Goal: Task Accomplishment & Management: Complete application form

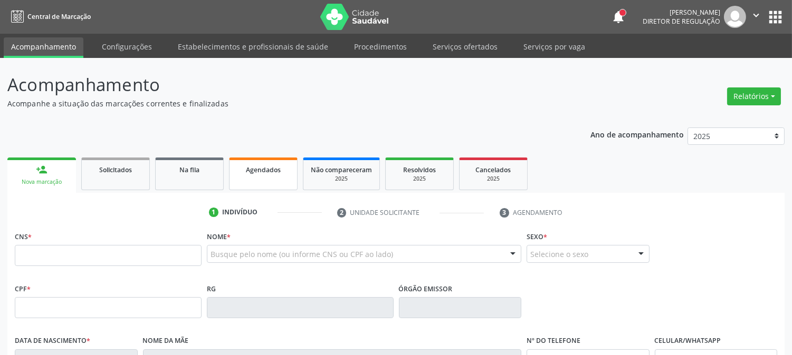
click at [256, 182] on link "Agendados" at bounding box center [263, 174] width 69 height 33
select select "8"
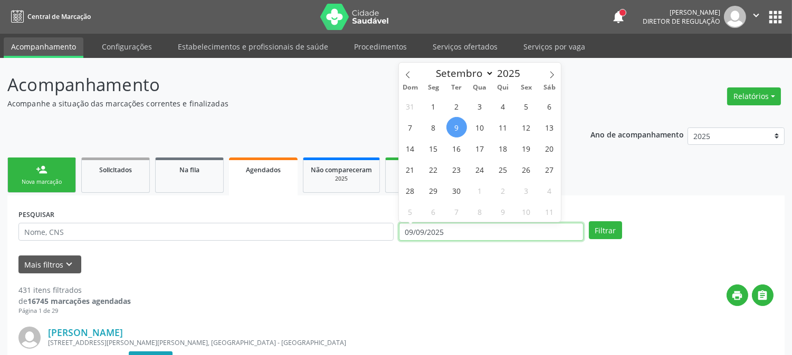
click at [435, 231] on input "09/09/2025" at bounding box center [491, 232] width 185 height 18
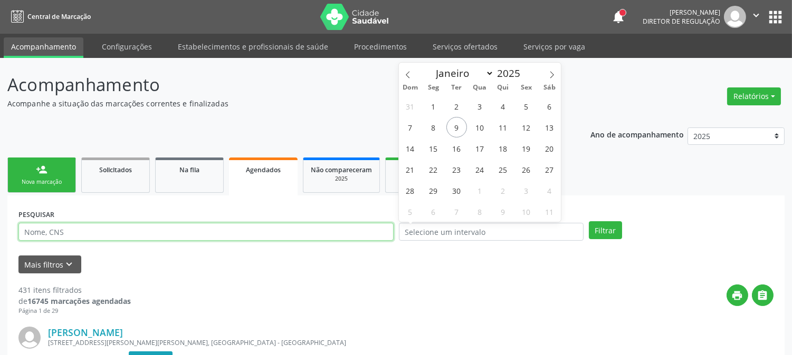
click at [309, 233] on input "text" at bounding box center [205, 232] width 375 height 18
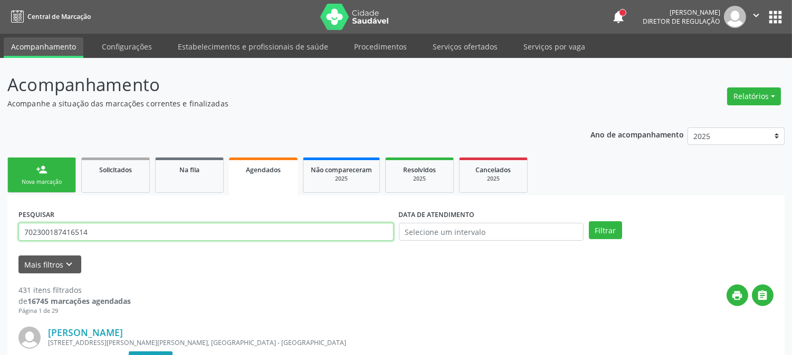
type input "702300187416514"
click at [589, 222] on button "Filtrar" at bounding box center [605, 231] width 33 height 18
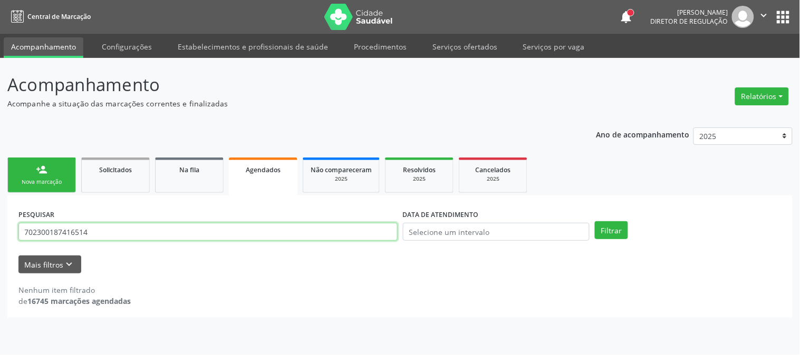
drag, startPoint x: 91, startPoint y: 227, endPoint x: 0, endPoint y: 229, distance: 90.7
click at [0, 229] on div "Acompanhamento Acompanhe a situação das marcações correntes e finalizadas Relat…" at bounding box center [400, 206] width 800 height 297
click at [504, 173] on div "Cancelados" at bounding box center [493, 169] width 53 height 11
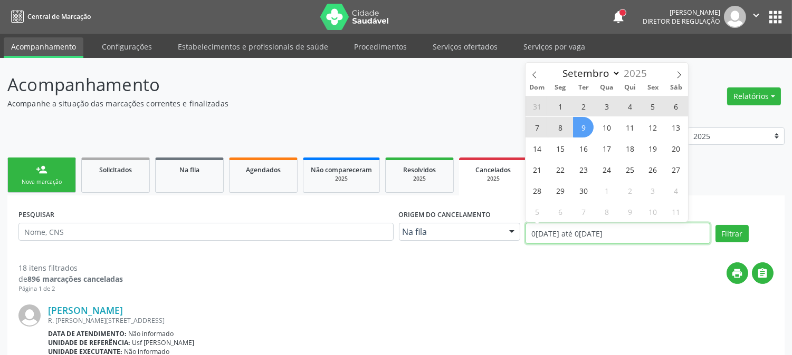
click at [573, 236] on input "0[DATE] até 0[DATE]" at bounding box center [617, 233] width 185 height 21
select select "0"
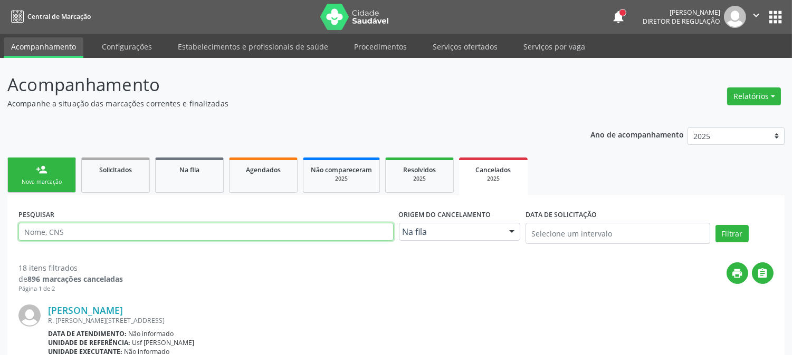
click at [275, 233] on input "text" at bounding box center [205, 232] width 375 height 18
paste input "702300187416514"
type input "702300187416514"
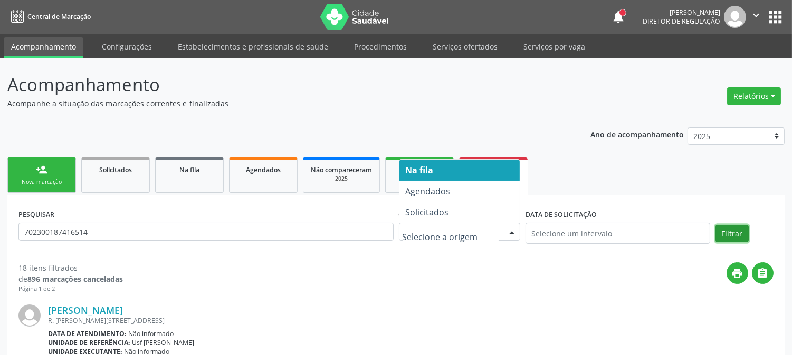
click at [724, 236] on button "Filtrar" at bounding box center [731, 234] width 33 height 18
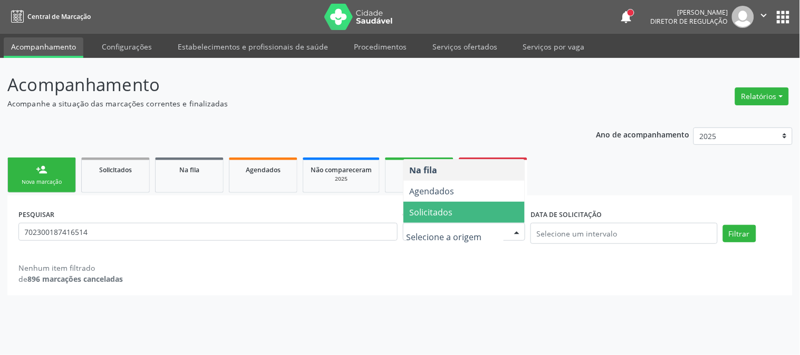
click at [459, 215] on span "Solicitados" at bounding box center [464, 212] width 122 height 21
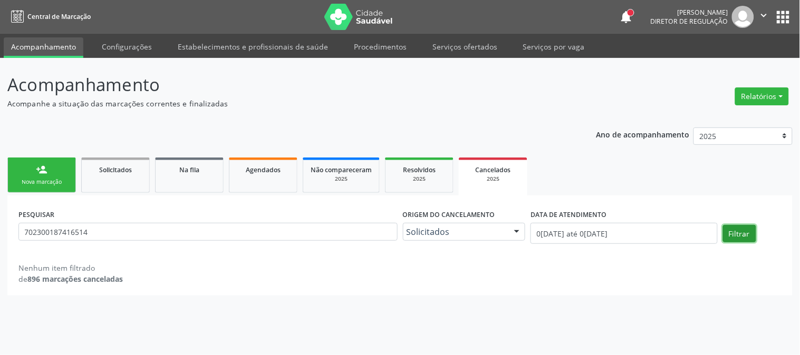
click at [737, 231] on button "Filtrar" at bounding box center [739, 234] width 33 height 18
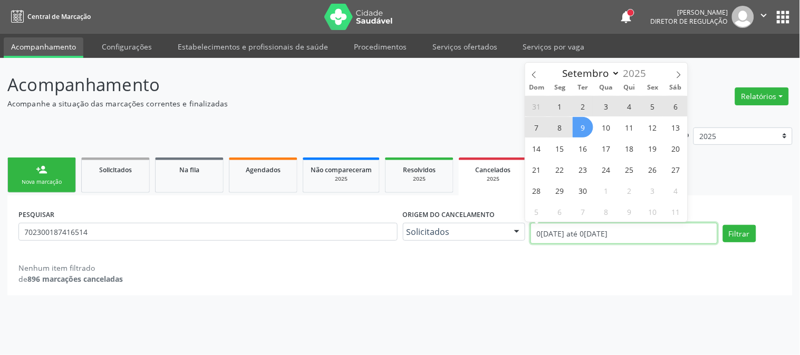
click at [665, 230] on input "0[DATE] até 0[DATE]" at bounding box center [624, 233] width 187 height 21
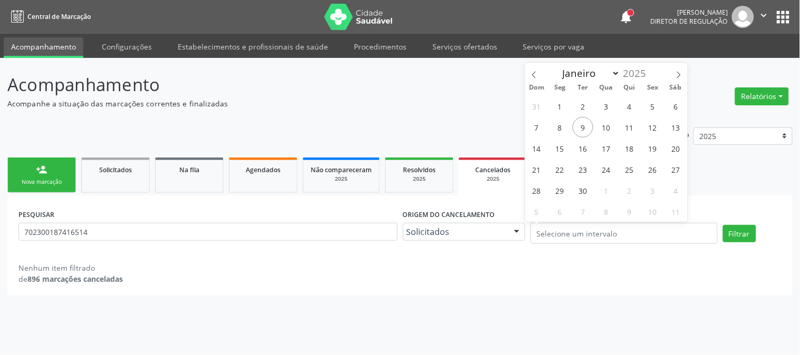
click at [759, 199] on div "PESQUISAR 702300187416514 Origem do cancelamento Solicitados Na fila Agendados …" at bounding box center [399, 246] width 785 height 100
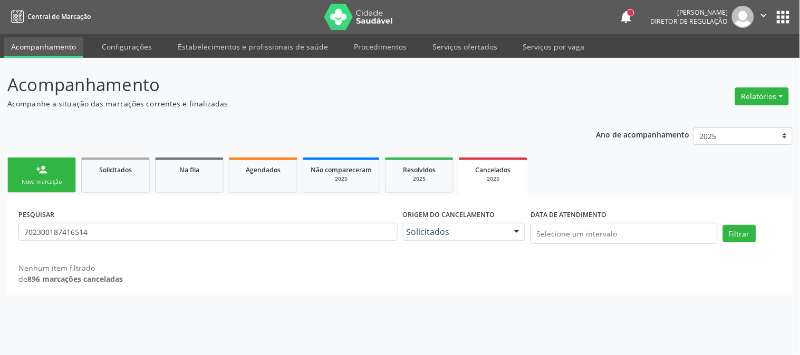
click at [756, 230] on div "Filtrar" at bounding box center [752, 234] width 64 height 18
click at [748, 230] on button "Filtrar" at bounding box center [739, 234] width 33 height 18
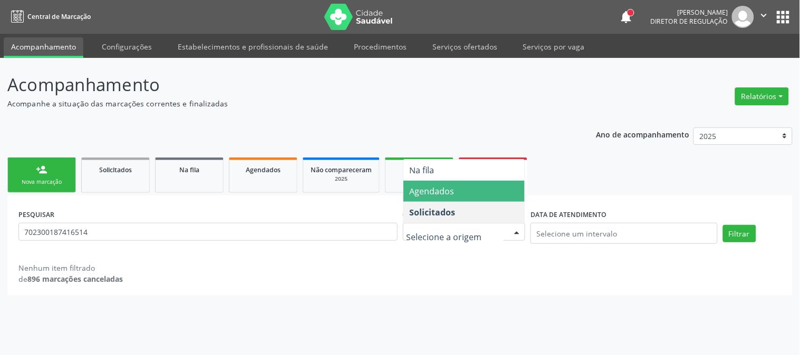
click at [446, 194] on span "Agendados" at bounding box center [432, 192] width 45 height 12
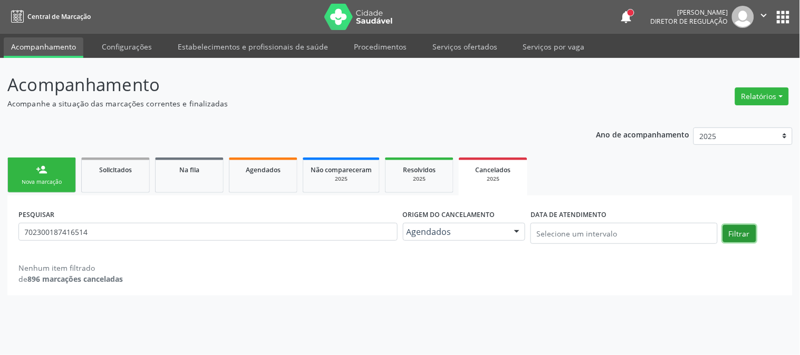
click at [740, 236] on button "Filtrar" at bounding box center [739, 234] width 33 height 18
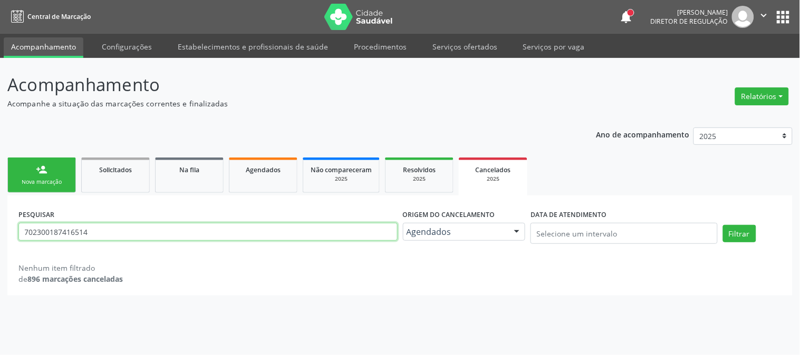
drag, startPoint x: 139, startPoint y: 238, endPoint x: 0, endPoint y: 239, distance: 138.7
click at [0, 239] on div "Acompanhamento Acompanhe a situação das marcações correntes e finalizadas Relat…" at bounding box center [400, 206] width 800 height 297
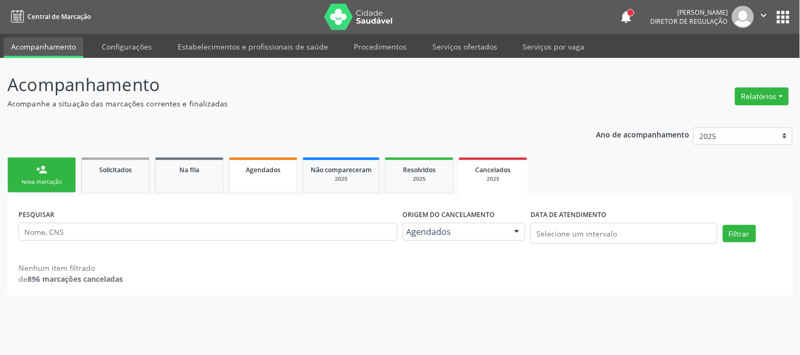
click at [263, 170] on span "Agendados" at bounding box center [263, 170] width 35 height 9
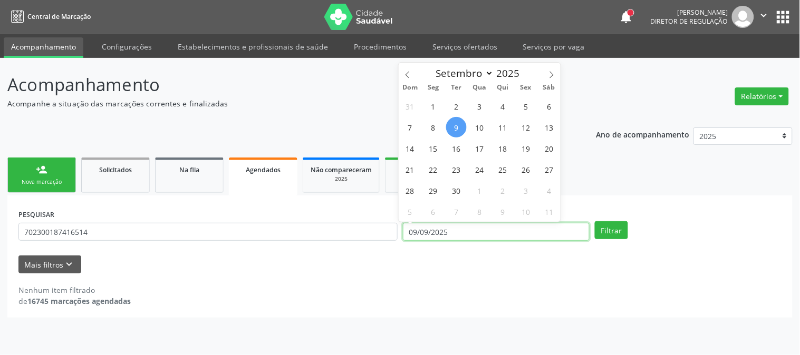
click at [458, 236] on input "09/09/2025" at bounding box center [496, 232] width 187 height 18
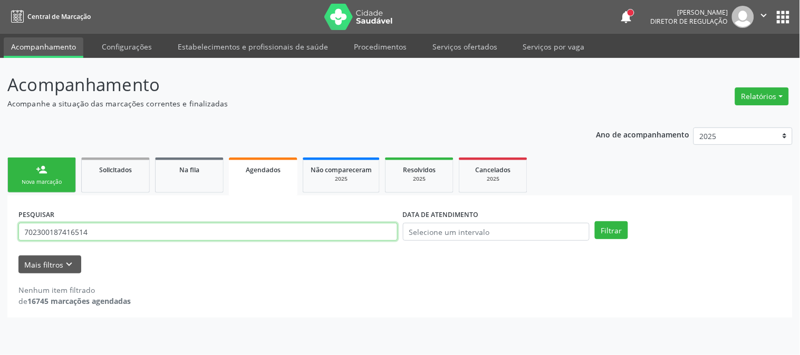
drag, startPoint x: 101, startPoint y: 236, endPoint x: 7, endPoint y: 236, distance: 93.9
click at [7, 236] on div "PESQUISAR 702300187416514 DATA DE ATENDIMENTO Filtrar UNIDADE DE REFERÊNCIA Sel…" at bounding box center [399, 257] width 785 height 122
click at [595, 222] on button "Filtrar" at bounding box center [611, 231] width 33 height 18
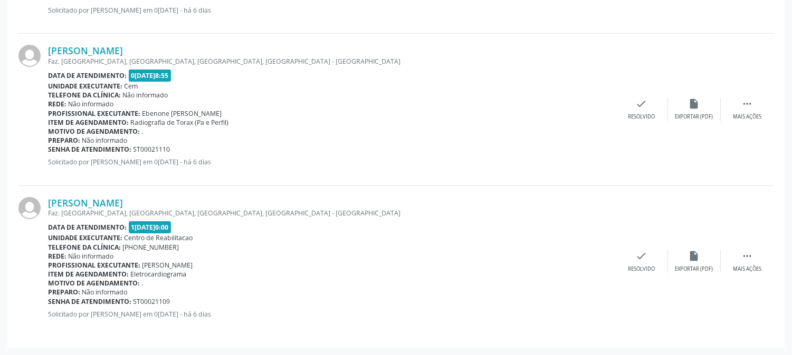
scroll to position [82, 0]
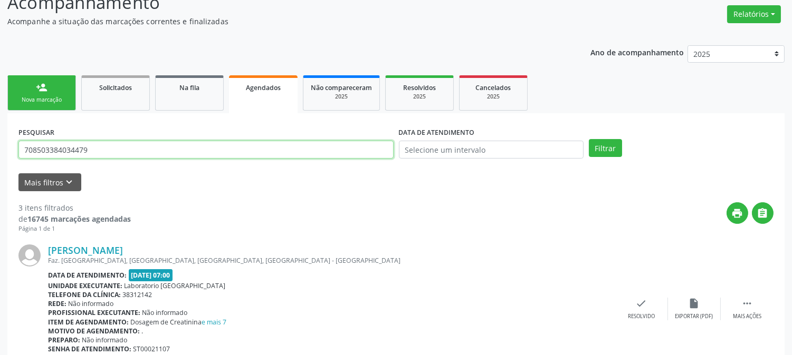
drag, startPoint x: 108, startPoint y: 147, endPoint x: 0, endPoint y: 150, distance: 107.6
click at [0, 150] on div "Acompanhamento Acompanhe a situação das marcações correntes e finalizadas Relat…" at bounding box center [396, 342] width 792 height 732
type input "M"
click at [589, 139] on button "Filtrar" at bounding box center [605, 148] width 33 height 18
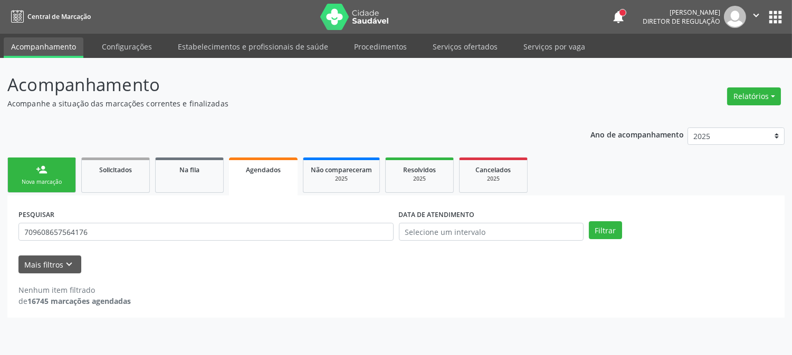
scroll to position [0, 0]
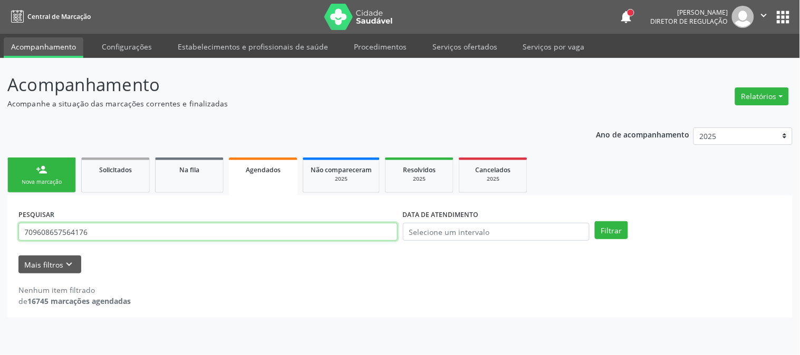
drag, startPoint x: 109, startPoint y: 229, endPoint x: 0, endPoint y: 246, distance: 110.4
click at [0, 246] on div "Acompanhamento Acompanhe a situação das marcações correntes e finalizadas Relat…" at bounding box center [400, 206] width 800 height 297
click at [595, 222] on button "Filtrar" at bounding box center [611, 231] width 33 height 18
drag, startPoint x: 166, startPoint y: 230, endPoint x: 0, endPoint y: 233, distance: 166.1
click at [0, 233] on div "Acompanhamento Acompanhe a situação das marcações correntes e finalizadas Relat…" at bounding box center [400, 206] width 800 height 297
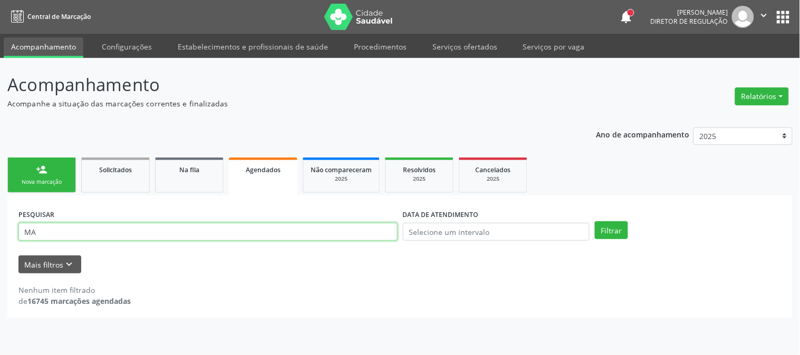
type input "M"
type input "898006409418142"
click at [595, 222] on button "Filtrar" at bounding box center [611, 231] width 33 height 18
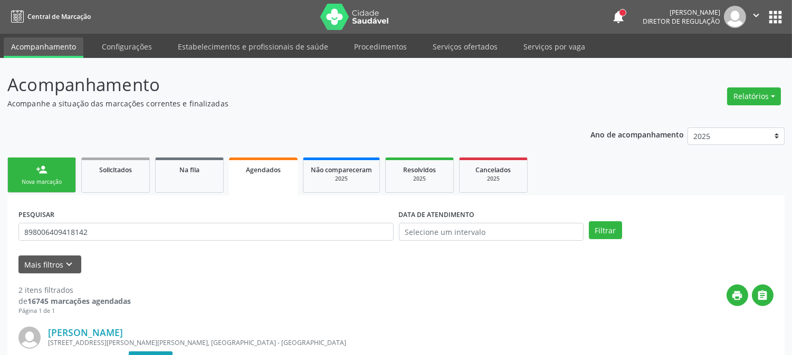
click at [33, 178] on div "Nova marcação" at bounding box center [41, 182] width 53 height 8
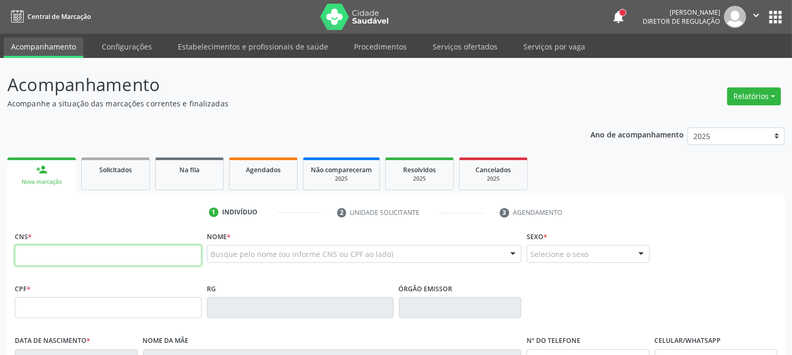
drag, startPoint x: 127, startPoint y: 258, endPoint x: 180, endPoint y: 259, distance: 53.8
click at [127, 258] on input "text" at bounding box center [108, 255] width 187 height 21
type input "702 3001 8741 6514"
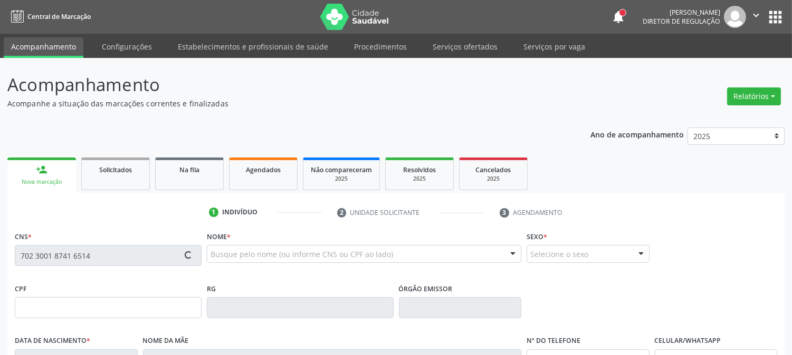
type input "087.289.464-99"
type input "[DATE]"
type input "[PERSON_NAME]"
type input "[PHONE_NUMBER]"
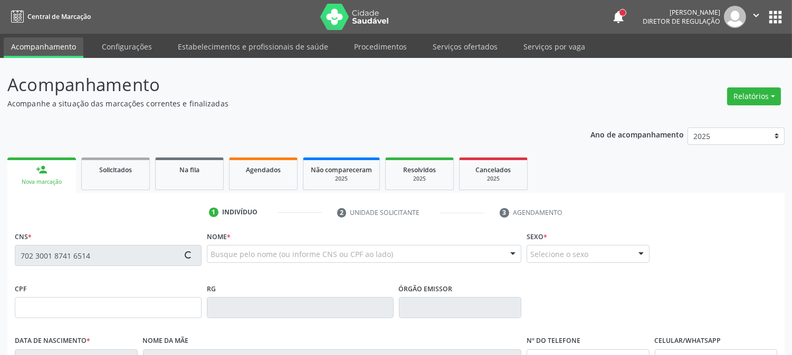
type input "385"
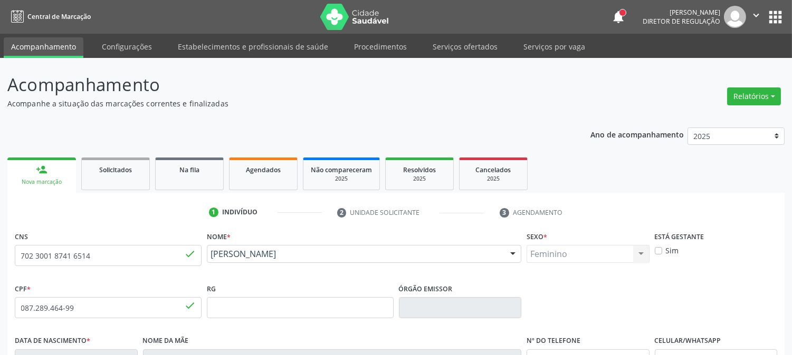
scroll to position [215, 0]
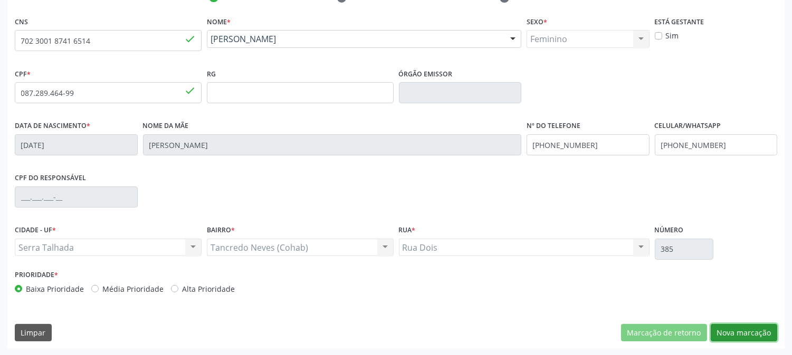
click at [729, 332] on button "Nova marcação" at bounding box center [743, 333] width 66 height 18
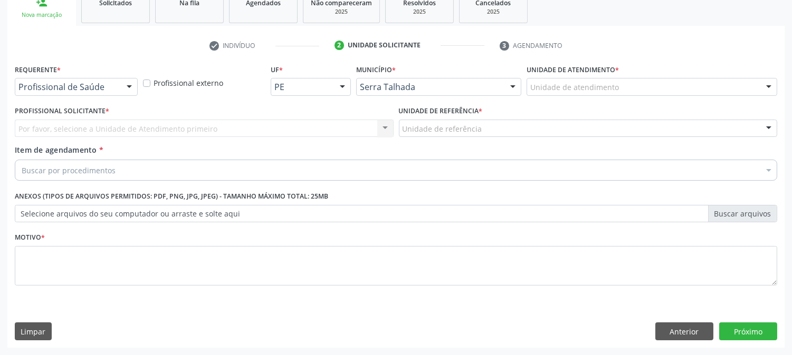
scroll to position [167, 0]
click at [123, 81] on div at bounding box center [129, 88] width 16 height 18
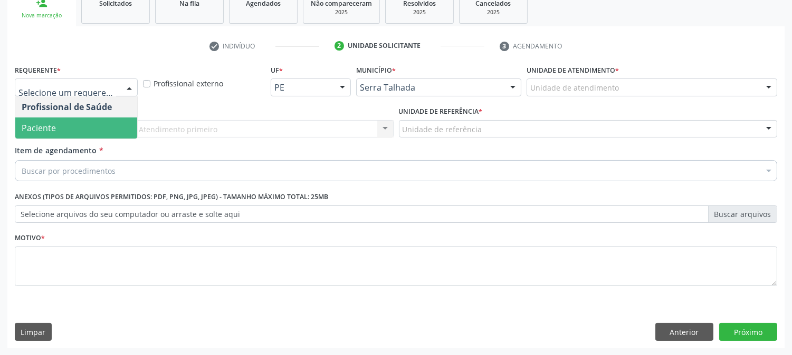
click at [109, 133] on span "Paciente" at bounding box center [76, 128] width 122 height 21
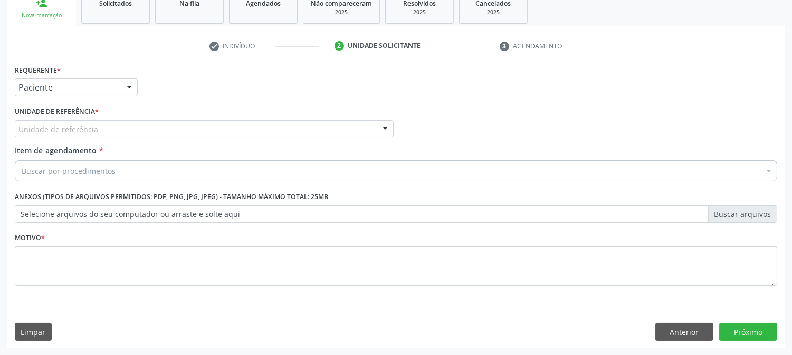
click at [111, 128] on div "Unidade de referência" at bounding box center [204, 129] width 379 height 18
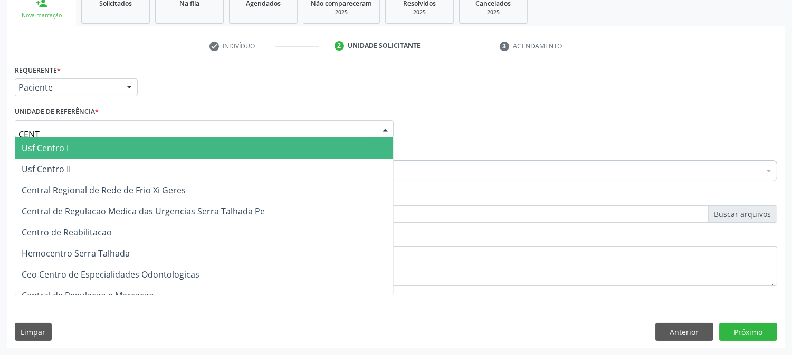
type input "CENTR"
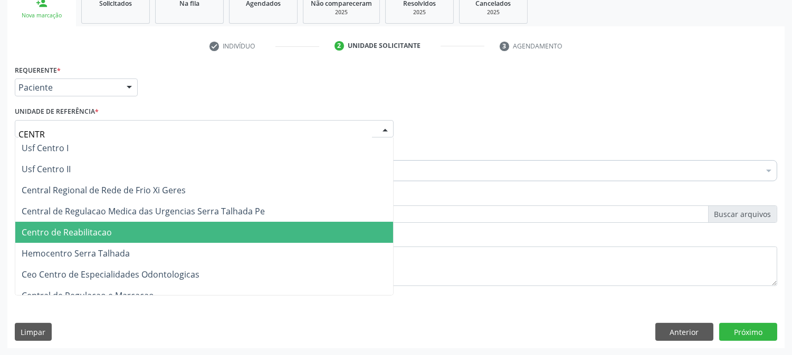
click at [112, 234] on span "Centro de Reabilitacao" at bounding box center [204, 232] width 378 height 21
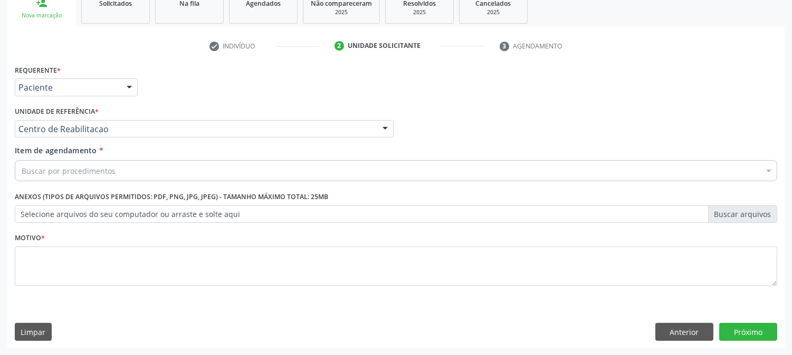
click at [113, 161] on div "Buscar por procedimentos" at bounding box center [396, 170] width 762 height 21
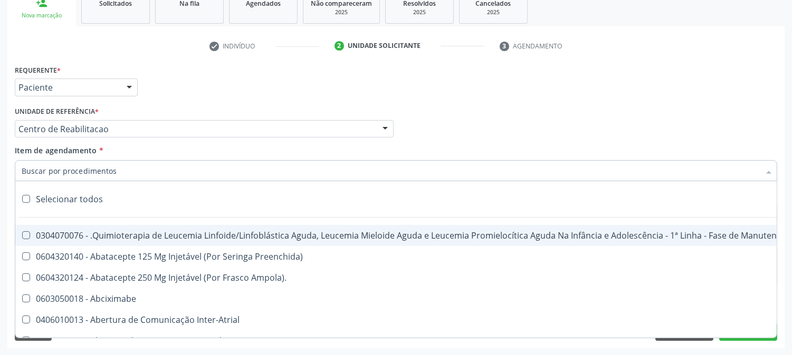
click at [123, 169] on input "Item de agendamento *" at bounding box center [391, 170] width 738 height 21
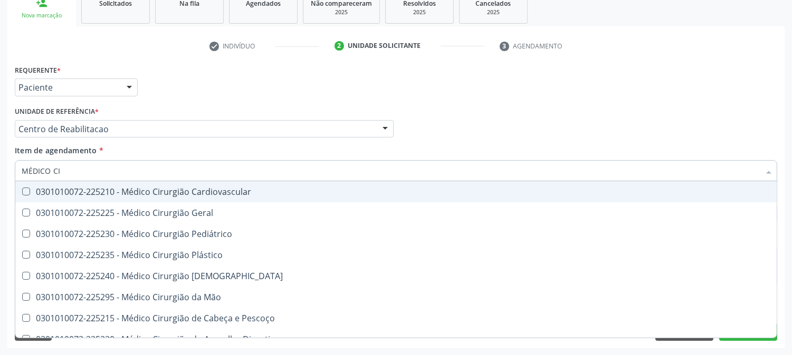
type input "MÉDICO CIR"
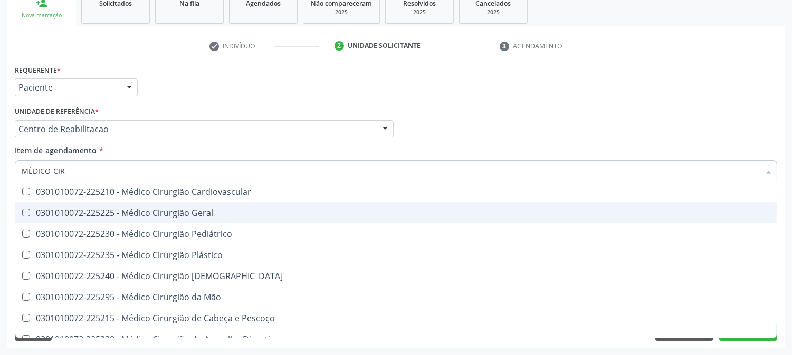
click at [109, 209] on div "0301010072-225225 - Médico Cirurgião Geral" at bounding box center [396, 213] width 748 height 8
checkbox Geral "true"
click at [0, 214] on div "Acompanhamento Acompanhe a situação das marcações correntes e finalizadas Relat…" at bounding box center [396, 123] width 792 height 465
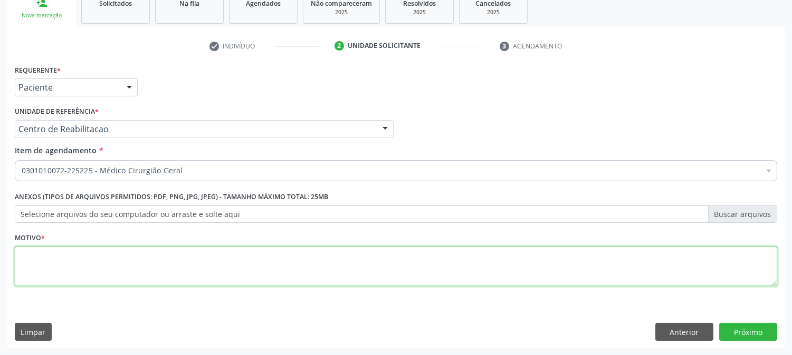
click at [53, 262] on textarea at bounding box center [396, 267] width 762 height 40
type textarea "."
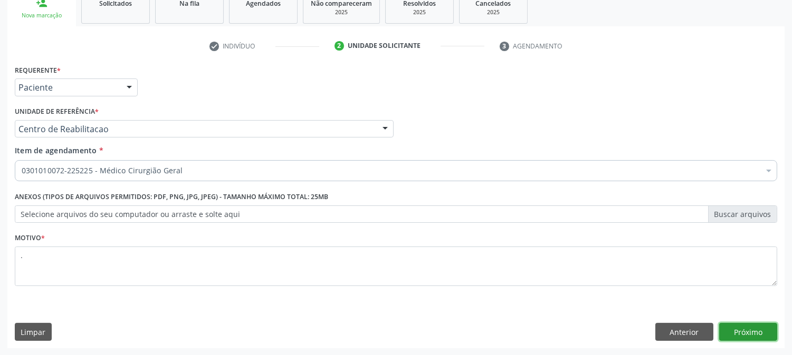
click at [751, 327] on button "Próximo" at bounding box center [748, 332] width 58 height 18
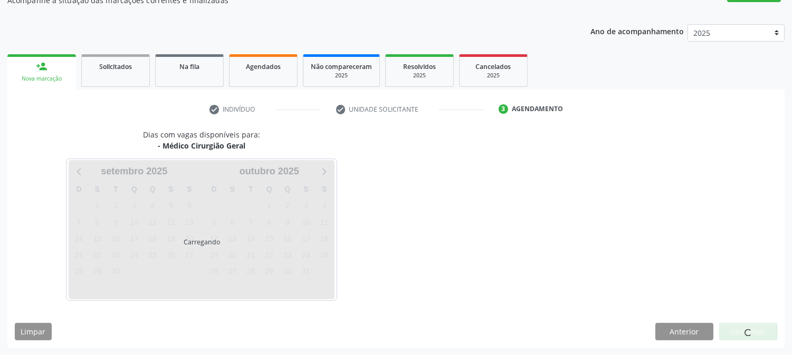
scroll to position [103, 0]
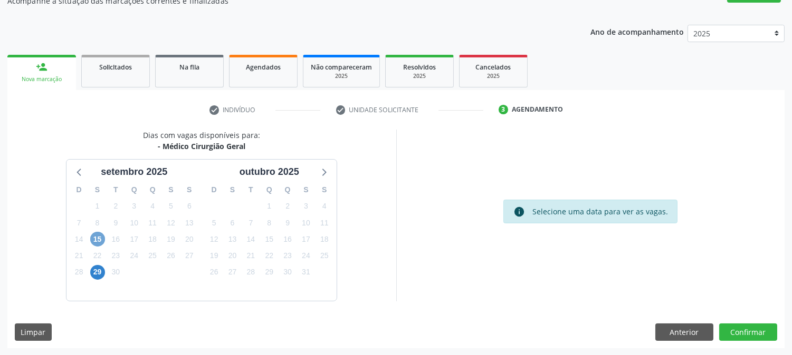
click at [101, 233] on span "15" at bounding box center [97, 239] width 15 height 15
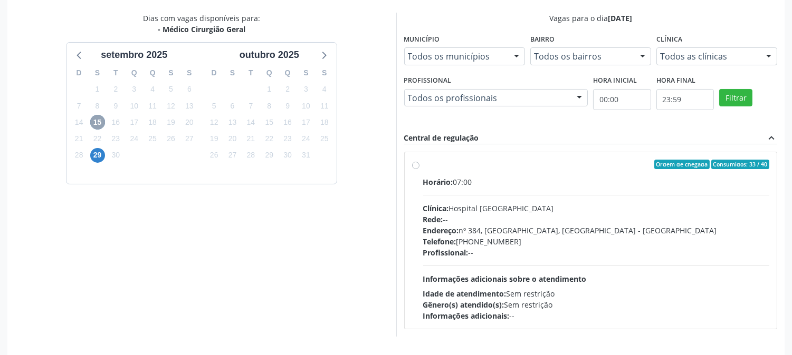
scroll to position [255, 0]
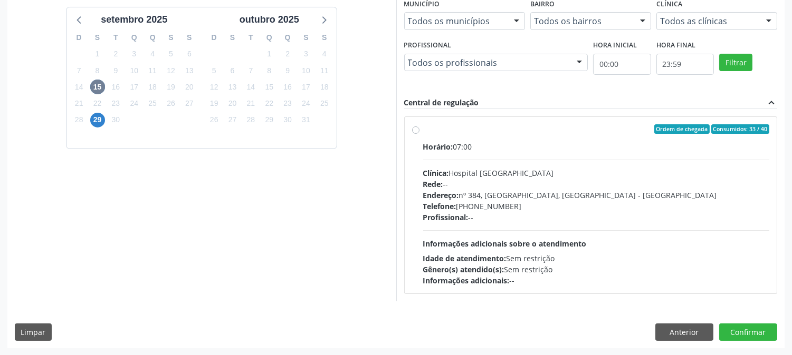
click at [562, 203] on div "Telefone: [PHONE_NUMBER]" at bounding box center [596, 206] width 347 height 11
click at [419, 134] on input "Ordem de chegada Consumidos: 33 / 40 Horário: 07:00 Clínica: Hospital [GEOGRAPH…" at bounding box center [415, 128] width 7 height 9
radio input "true"
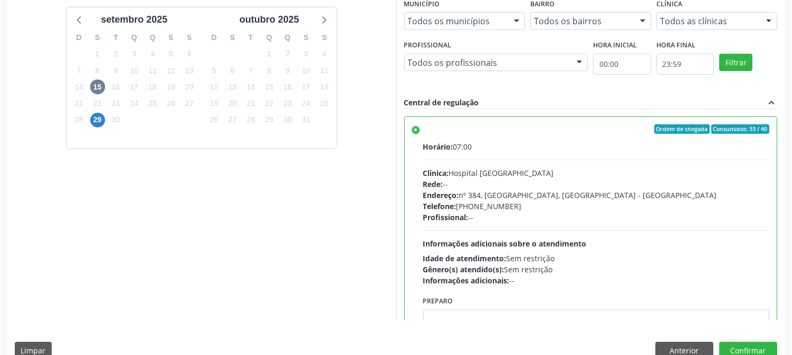
scroll to position [52, 0]
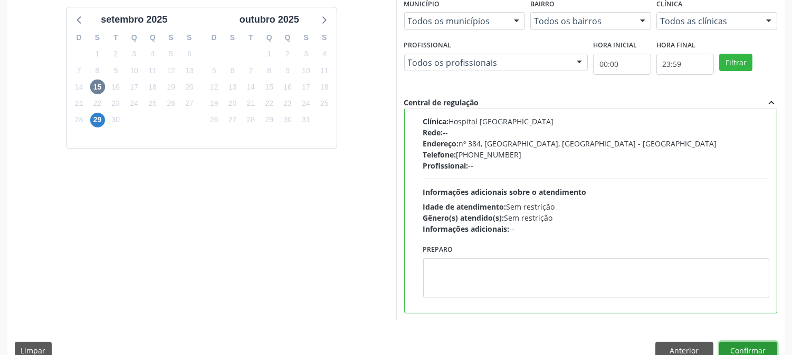
click at [741, 345] on button "Confirmar" at bounding box center [748, 351] width 58 height 18
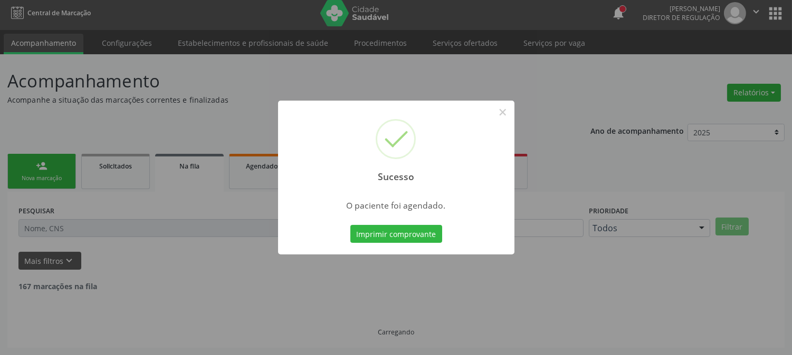
scroll to position [0, 0]
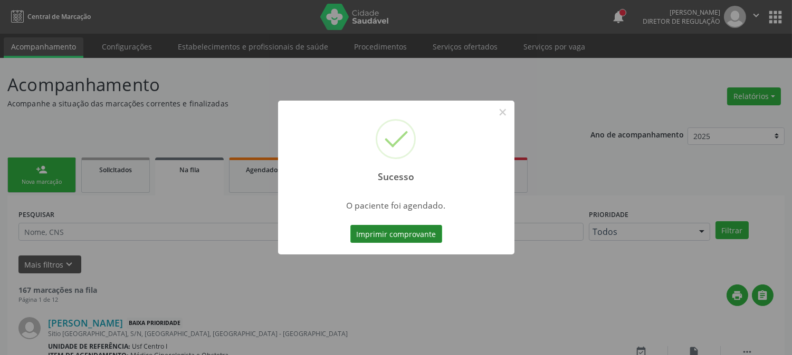
click at [413, 233] on button "Imprimir comprovante" at bounding box center [396, 234] width 92 height 18
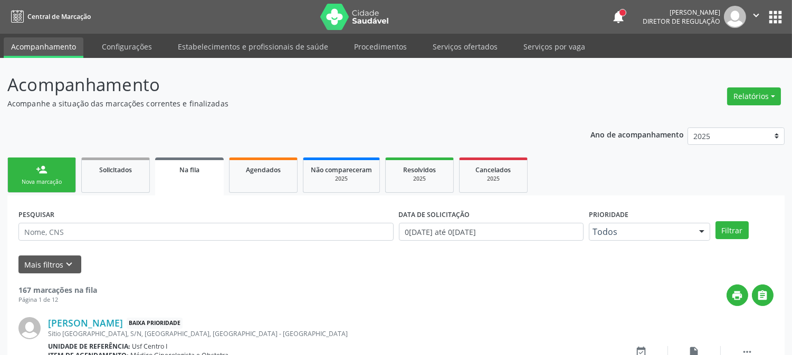
click at [64, 172] on link "person_add Nova marcação" at bounding box center [41, 175] width 69 height 35
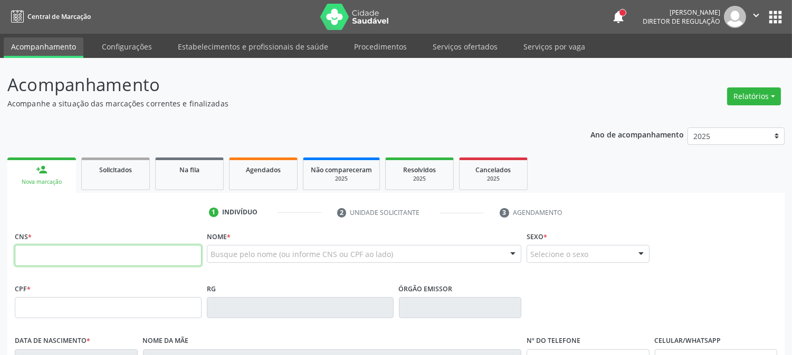
click at [157, 251] on input "text" at bounding box center [108, 255] width 187 height 21
type input "708 5033 8403 4479"
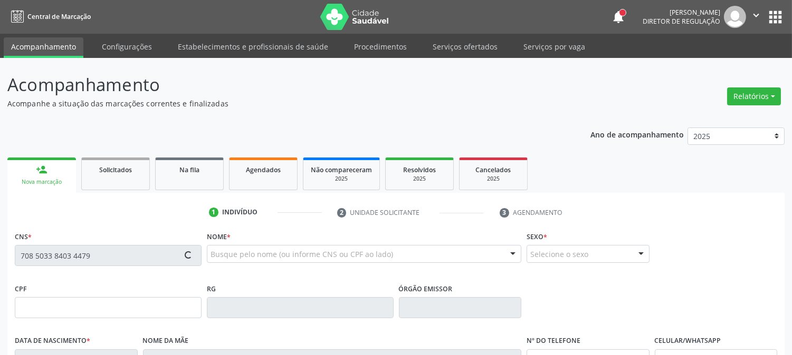
type input "18[DATE]"
type input "SN"
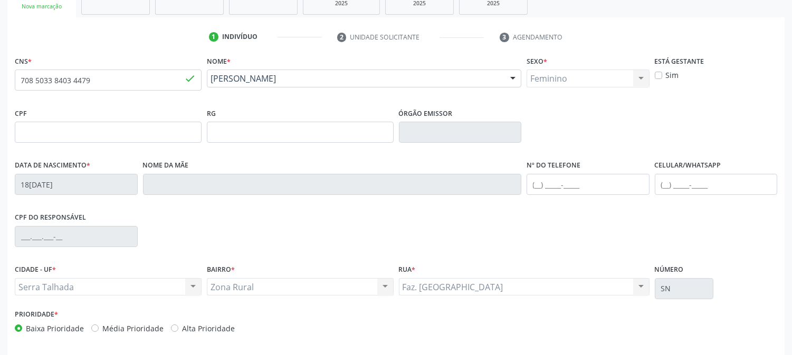
scroll to position [215, 0]
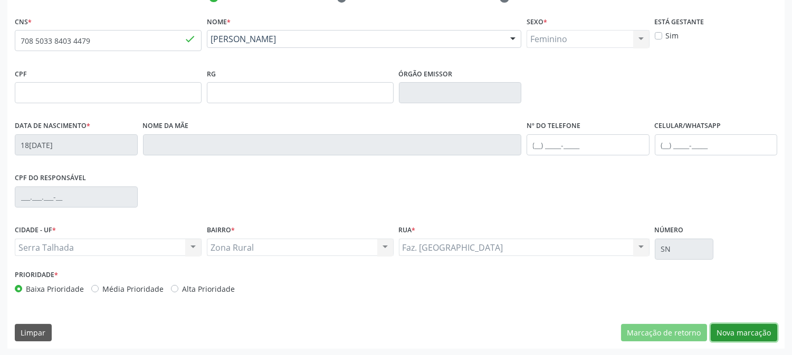
click at [734, 336] on button "Nova marcação" at bounding box center [743, 333] width 66 height 18
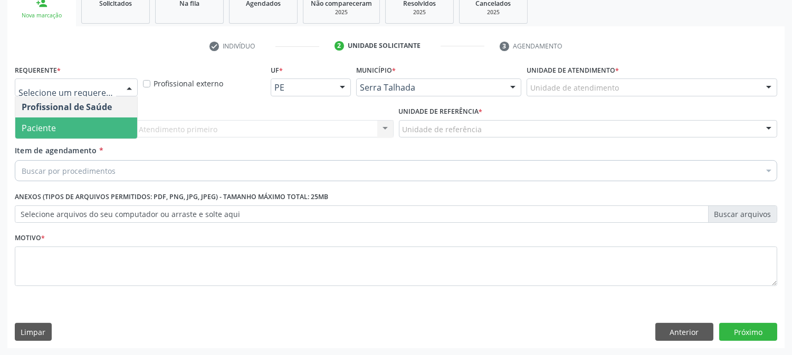
click at [97, 125] on span "Paciente" at bounding box center [76, 128] width 122 height 21
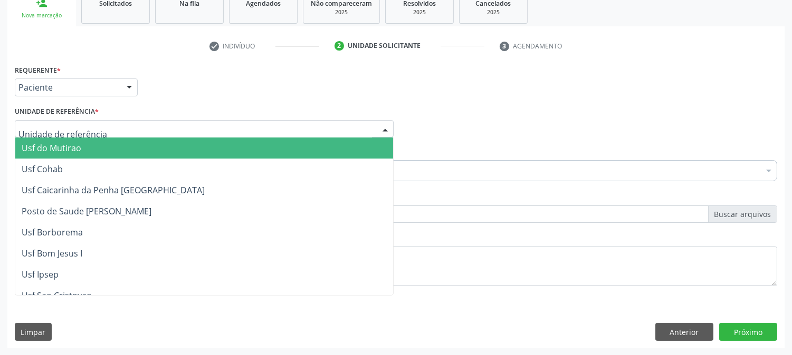
click at [102, 125] on div at bounding box center [204, 129] width 379 height 18
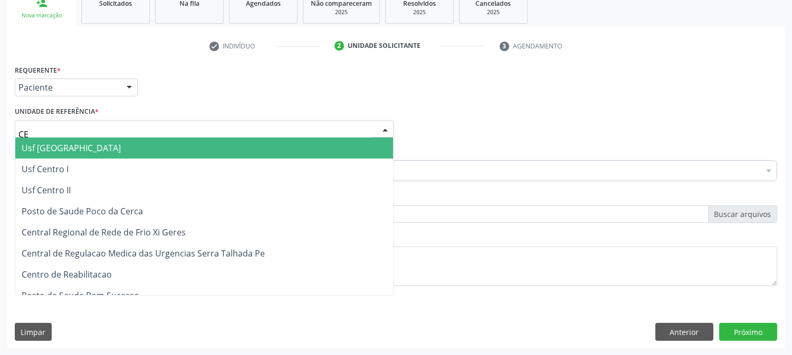
type input "CEN"
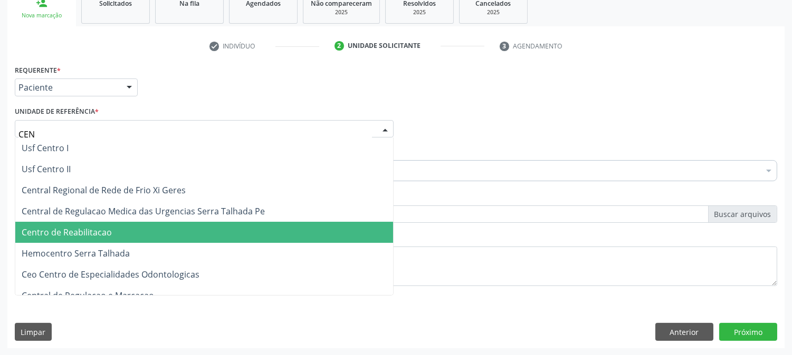
click at [131, 227] on span "Centro de Reabilitacao" at bounding box center [204, 232] width 378 height 21
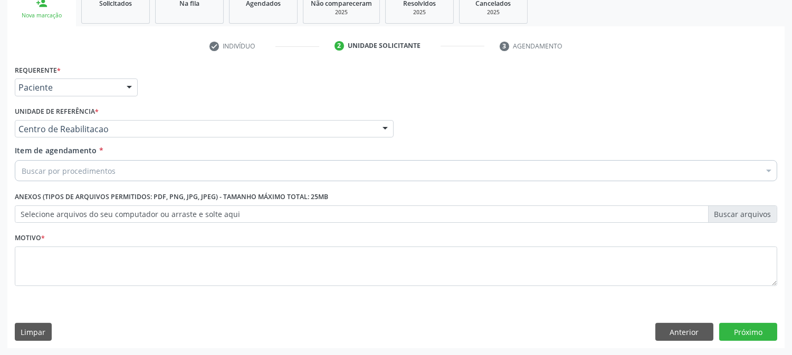
click at [116, 174] on div "Buscar por procedimentos" at bounding box center [396, 170] width 762 height 21
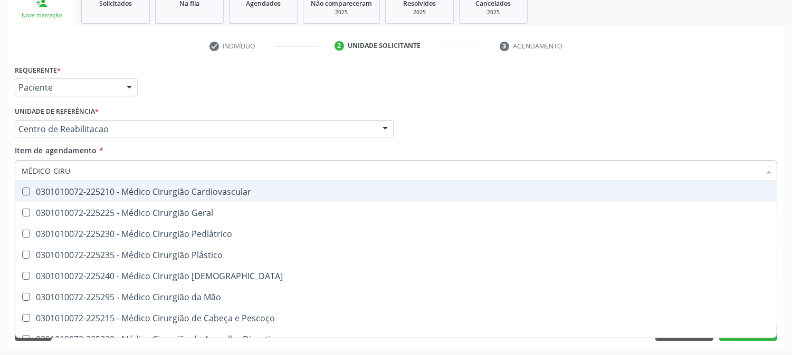
type input "MÉDICO CIRUR"
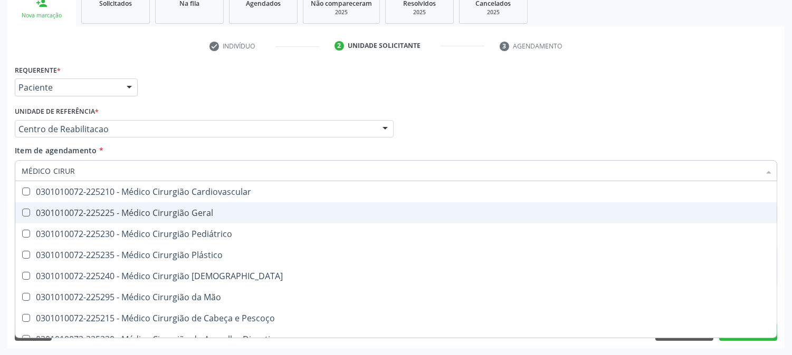
click at [120, 219] on span "0301010072-225225 - Médico Cirurgião Geral" at bounding box center [395, 213] width 761 height 21
checkbox Geral "true"
click at [0, 219] on div "Acompanhamento Acompanhe a situação das marcações correntes e finalizadas Relat…" at bounding box center [396, 123] width 792 height 465
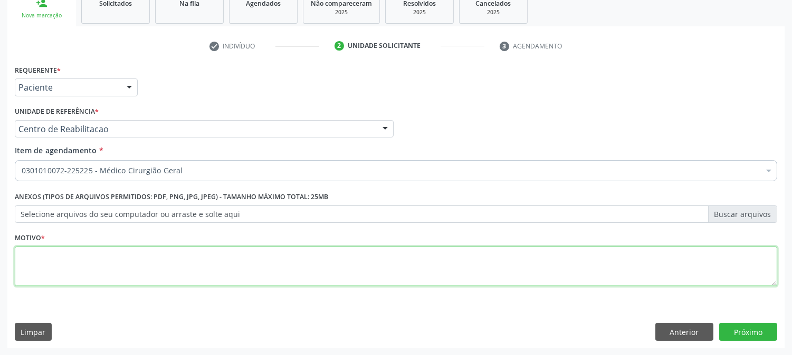
click at [80, 247] on textarea at bounding box center [396, 267] width 762 height 40
type textarea "."
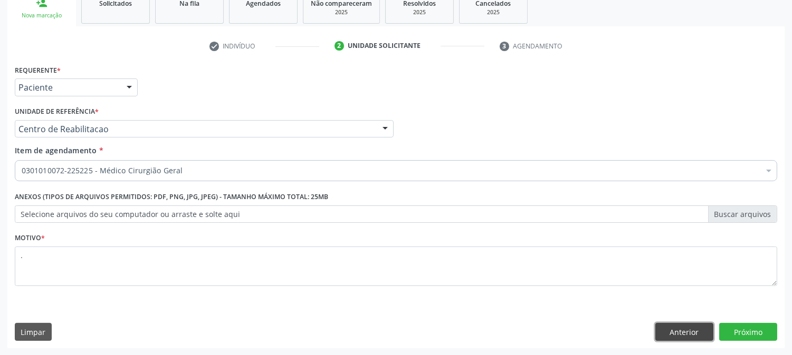
click at [686, 334] on button "Anterior" at bounding box center [684, 332] width 58 height 18
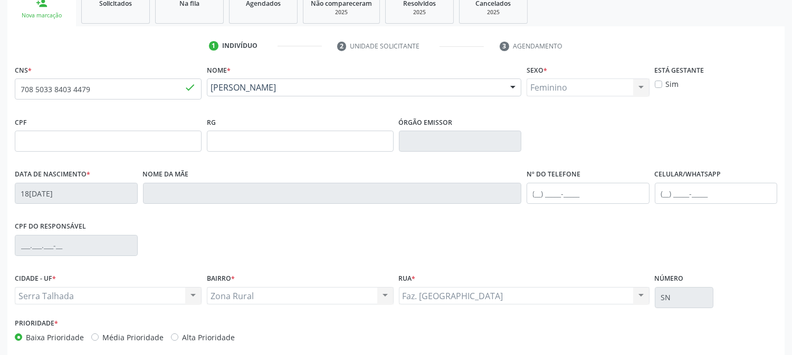
scroll to position [215, 0]
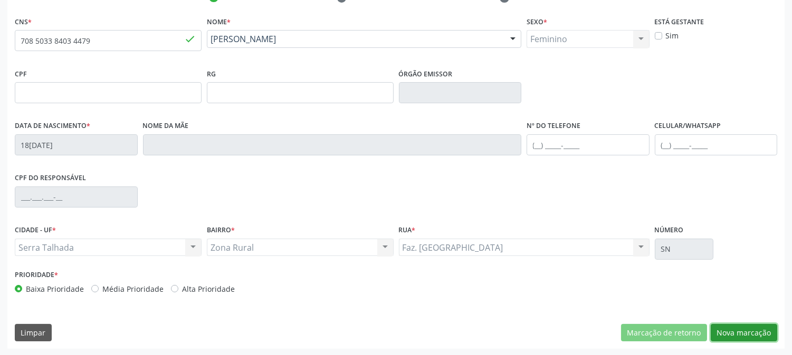
click at [747, 331] on button "Nova marcação" at bounding box center [743, 333] width 66 height 18
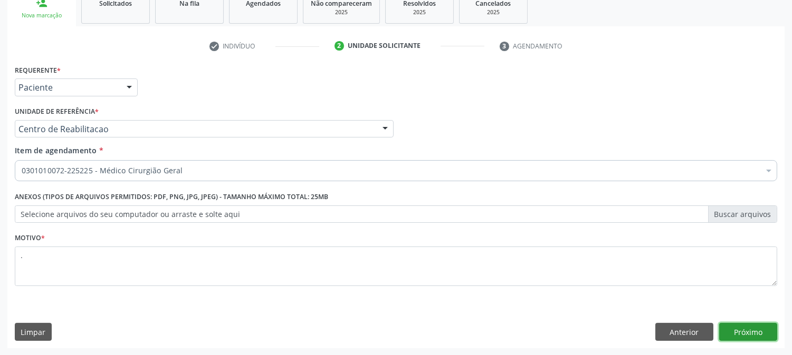
click at [747, 331] on button "Próximo" at bounding box center [748, 332] width 58 height 18
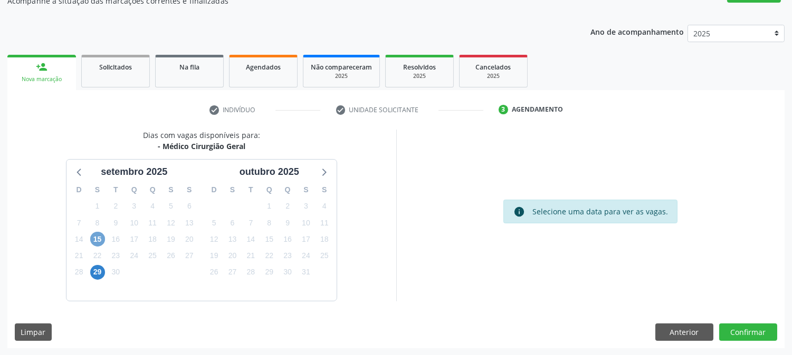
click at [101, 239] on span "15" at bounding box center [97, 239] width 15 height 15
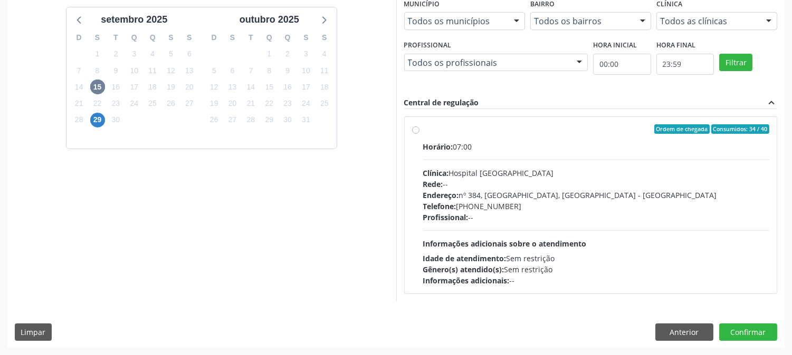
click at [581, 230] on hr at bounding box center [596, 230] width 347 height 1
click at [419, 134] on input "Ordem de chegada Consumidos: 34 / 40 Horário: 07:00 Clínica: Hospital [GEOGRAPH…" at bounding box center [415, 128] width 7 height 9
radio input "true"
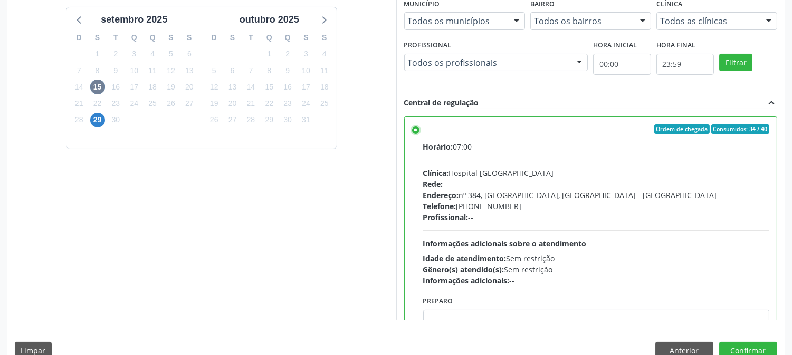
scroll to position [274, 0]
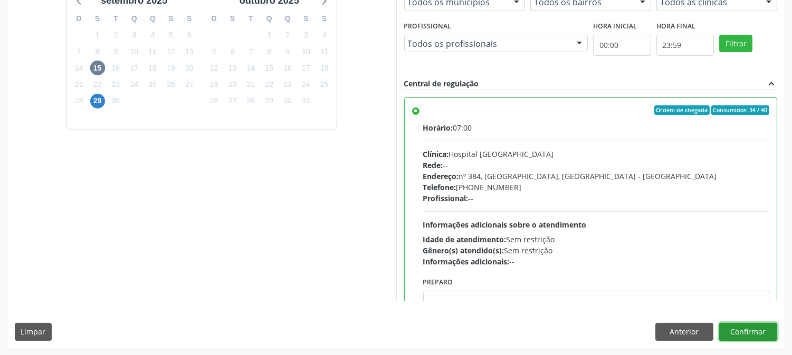
click at [726, 328] on button "Confirmar" at bounding box center [748, 332] width 58 height 18
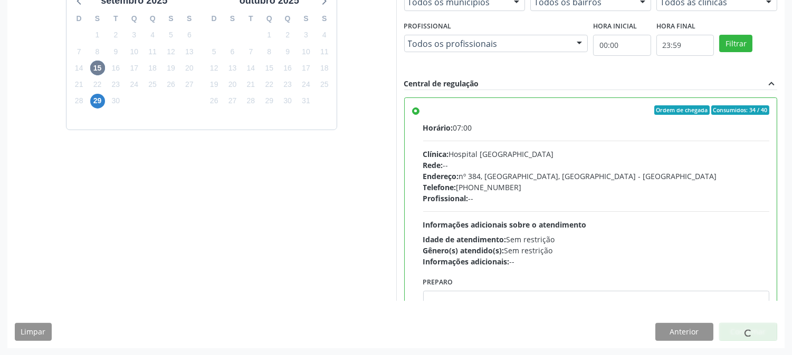
scroll to position [0, 0]
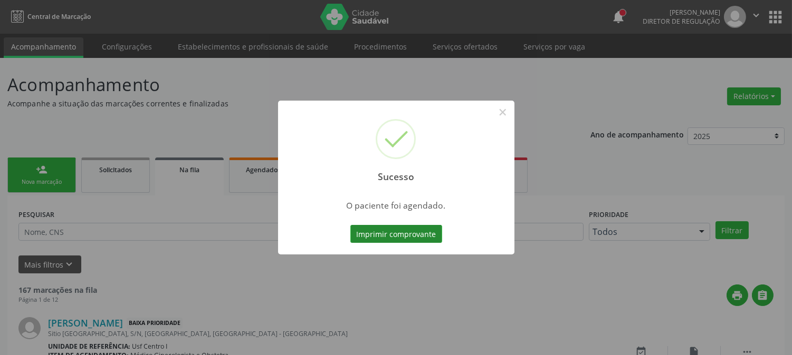
click at [372, 234] on button "Imprimir comprovante" at bounding box center [396, 234] width 92 height 18
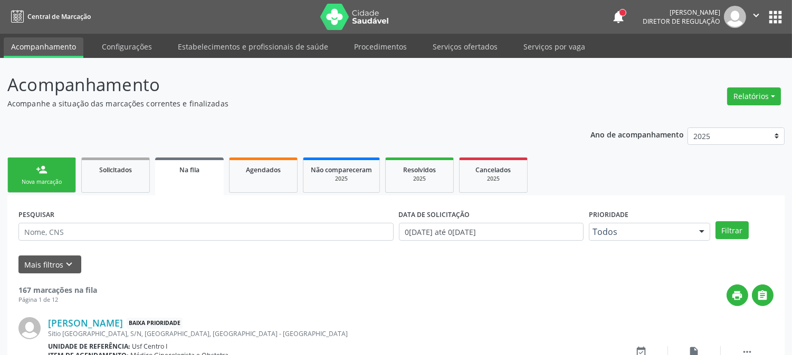
click at [49, 187] on link "person_add Nova marcação" at bounding box center [41, 175] width 69 height 35
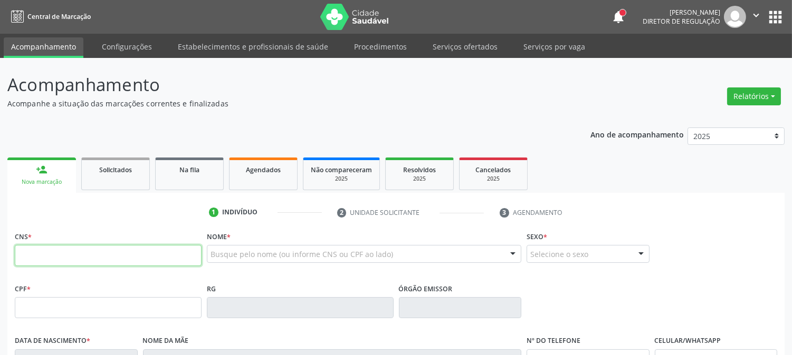
click at [59, 248] on input "text" at bounding box center [108, 255] width 187 height 21
type input "709 6086 5756 4176"
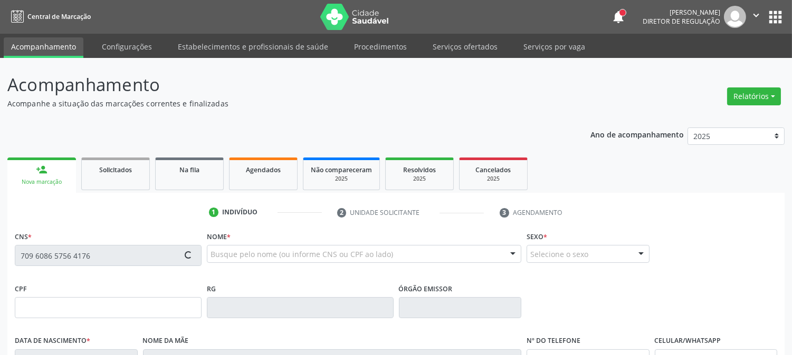
type input "1[DATE]"
type input "[PERSON_NAME]"
type input "[PHONE_NUMBER]"
type input "623"
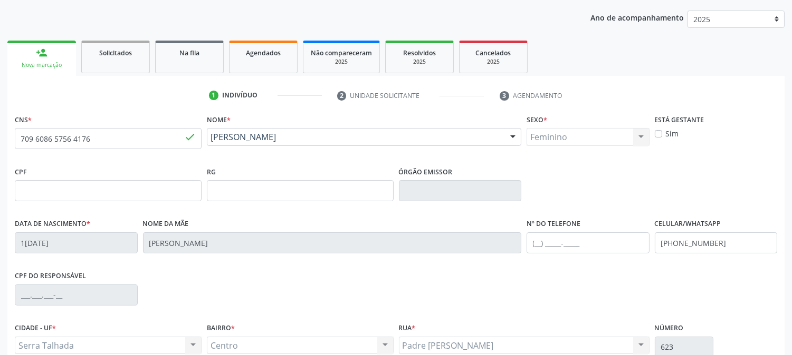
scroll to position [215, 0]
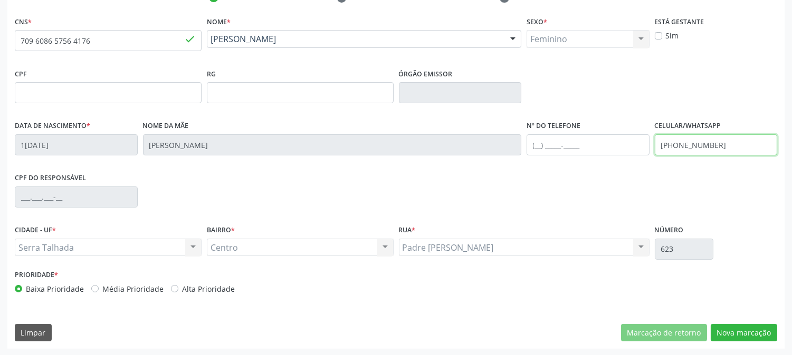
drag, startPoint x: 678, startPoint y: 156, endPoint x: 617, endPoint y: 157, distance: 60.7
click at [617, 157] on div "Data de nascimento * 14[DATE] Nome da mãe [PERSON_NAME] Nº do Telefone Celular/…" at bounding box center [395, 144] width 767 height 52
click at [631, 161] on fieldset "Nº do Telefone" at bounding box center [587, 140] width 123 height 45
click at [732, 328] on button "Nova marcação" at bounding box center [743, 333] width 66 height 18
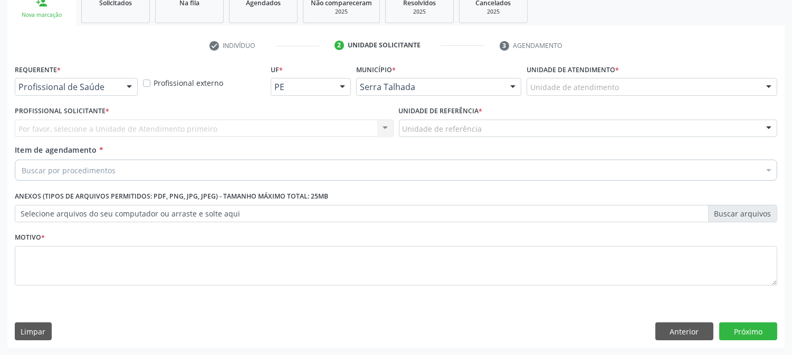
scroll to position [167, 0]
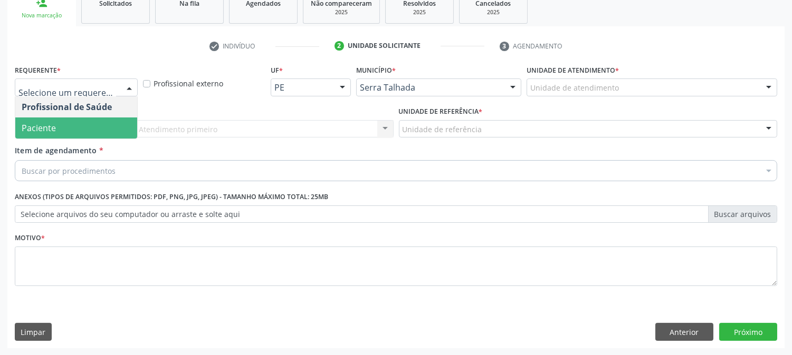
click at [83, 138] on span "Paciente" at bounding box center [76, 128] width 122 height 21
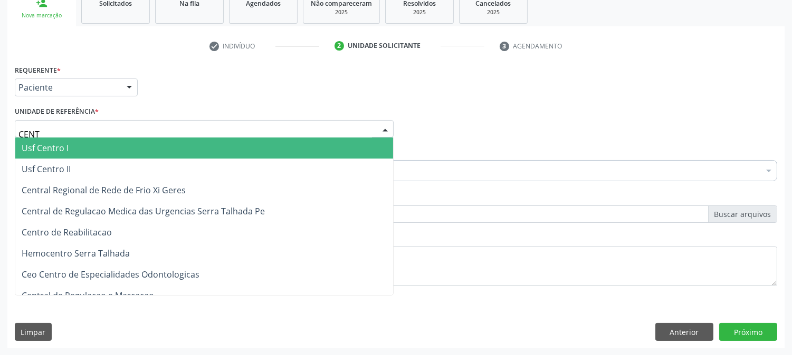
type input "CENTR"
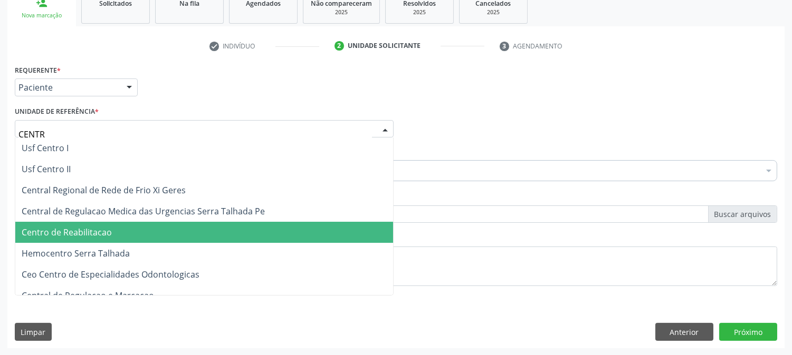
click at [125, 229] on span "Centro de Reabilitacao" at bounding box center [204, 232] width 378 height 21
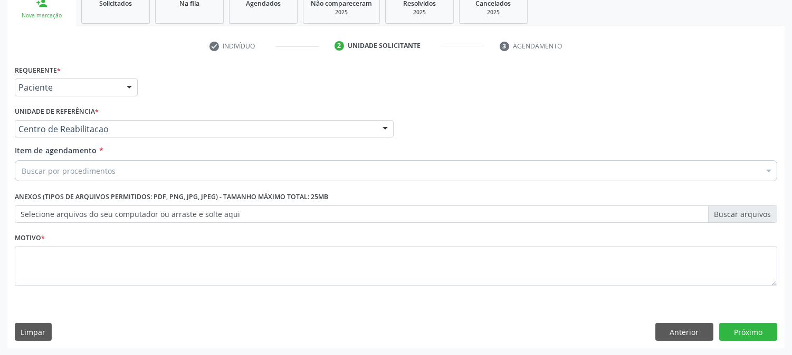
click at [123, 169] on div "Buscar por procedimentos" at bounding box center [396, 170] width 762 height 21
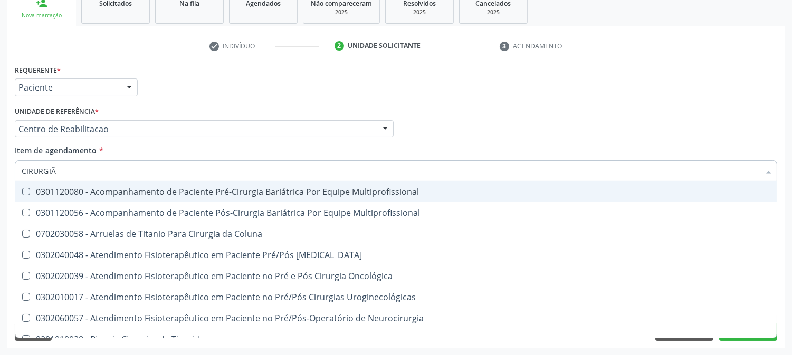
type input "CIRURGIÃO"
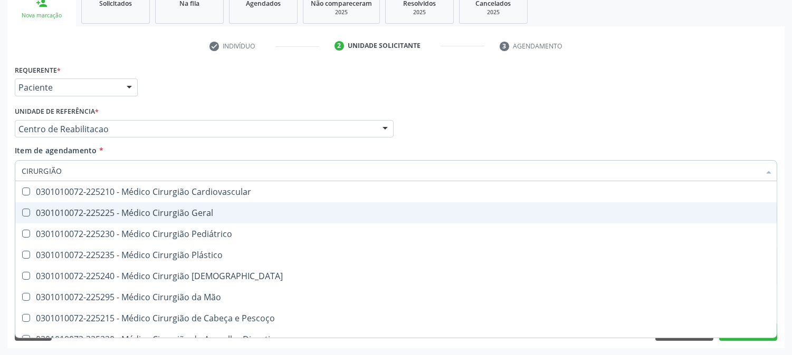
click at [101, 210] on div "0301010072-225225 - Médico Cirurgião Geral" at bounding box center [396, 213] width 748 height 8
checkbox Geral "true"
click at [0, 224] on div "Acompanhamento Acompanhe a situação das marcações correntes e finalizadas Relat…" at bounding box center [396, 123] width 792 height 465
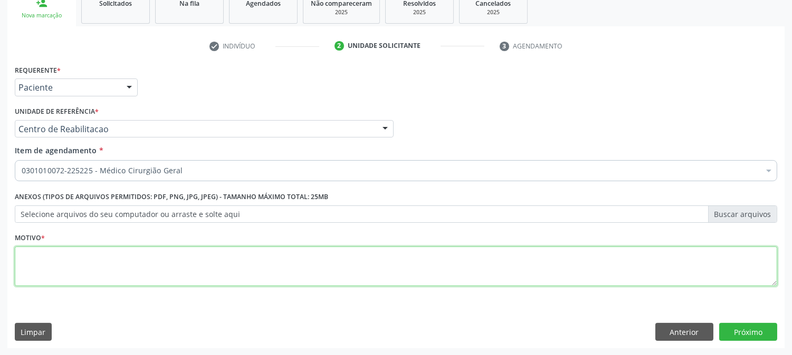
click at [116, 271] on textarea at bounding box center [396, 267] width 762 height 40
type textarea "."
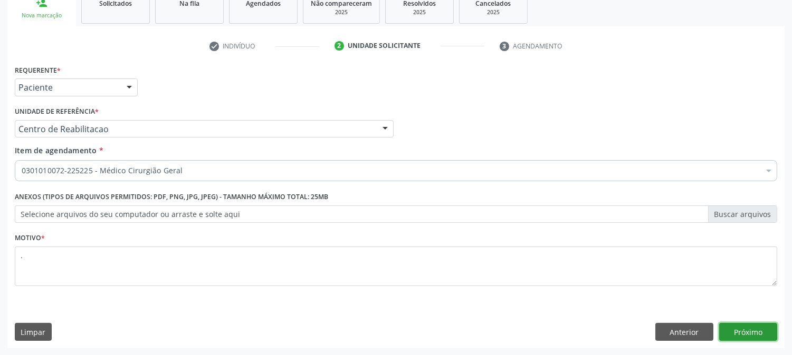
click at [748, 333] on button "Próximo" at bounding box center [748, 332] width 58 height 18
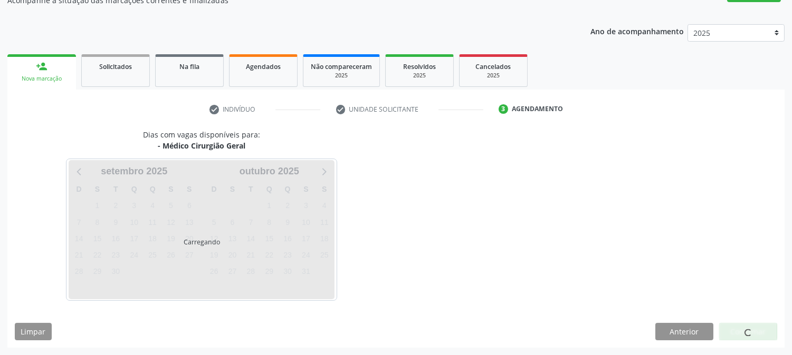
scroll to position [103, 0]
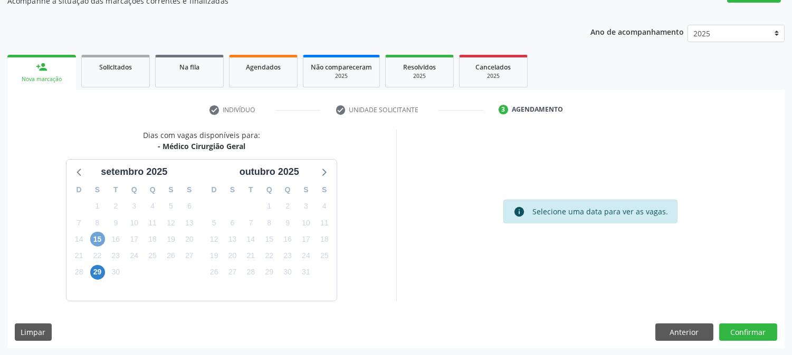
click at [95, 234] on span "15" at bounding box center [97, 239] width 15 height 15
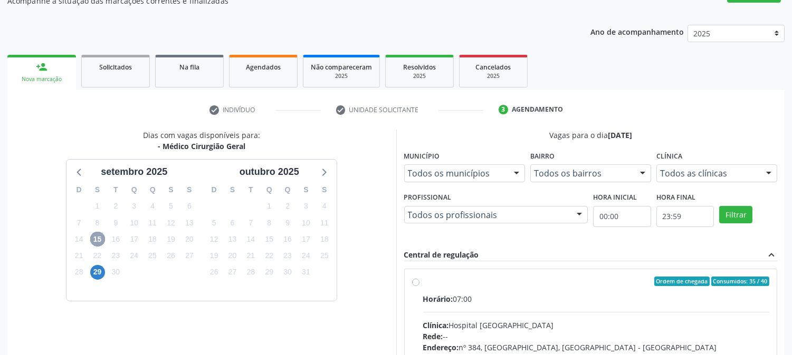
scroll to position [255, 0]
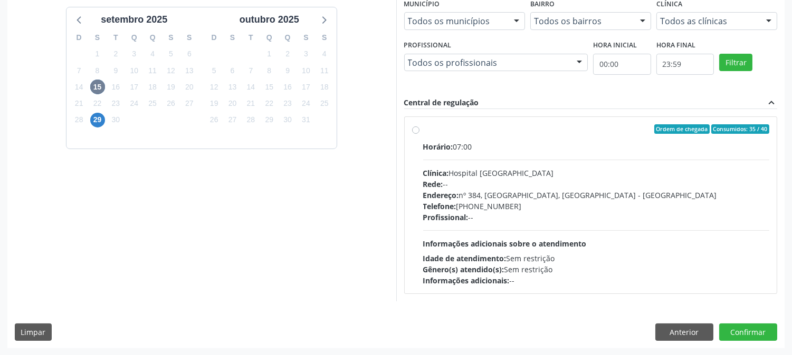
click at [504, 230] on div "Horário: 07:00 Clínica: Hospital [GEOGRAPHIC_DATA] Rede: -- Endereço: [STREET_A…" at bounding box center [596, 213] width 347 height 145
click at [419, 134] on input "Ordem de chegada Consumidos: 35 / 40 Horário: 07:00 Clínica: Hospital [GEOGRAPH…" at bounding box center [415, 128] width 7 height 9
radio input "true"
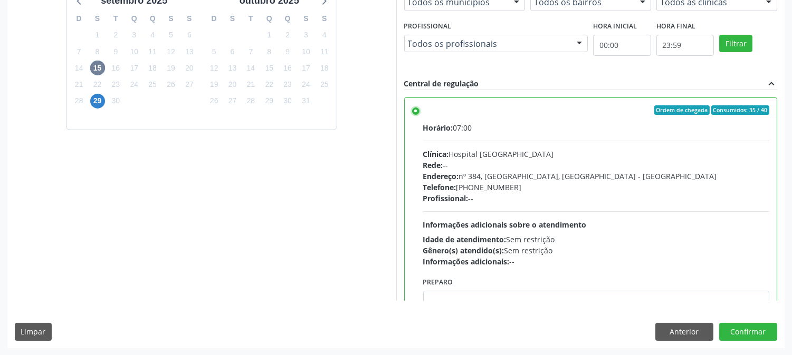
scroll to position [52, 0]
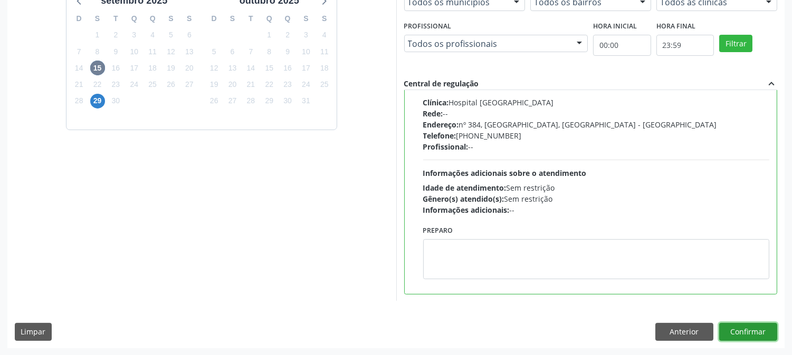
click at [764, 334] on button "Confirmar" at bounding box center [748, 332] width 58 height 18
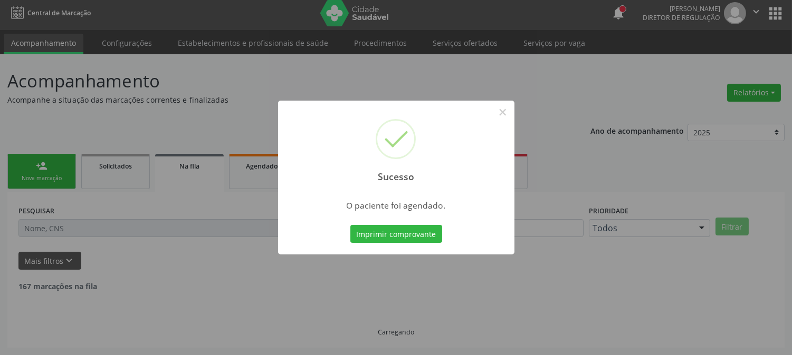
scroll to position [0, 0]
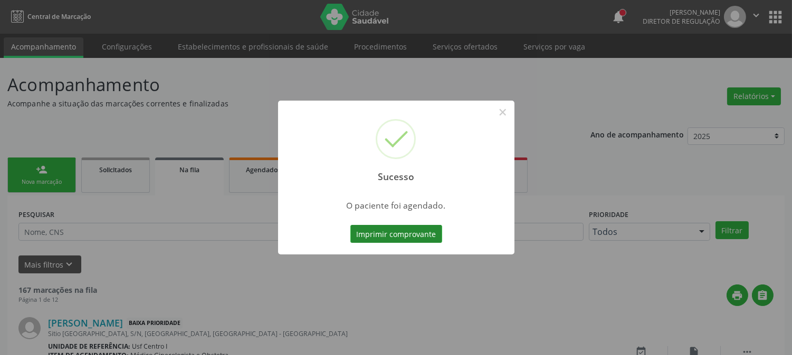
click at [386, 233] on button "Imprimir comprovante" at bounding box center [396, 234] width 92 height 18
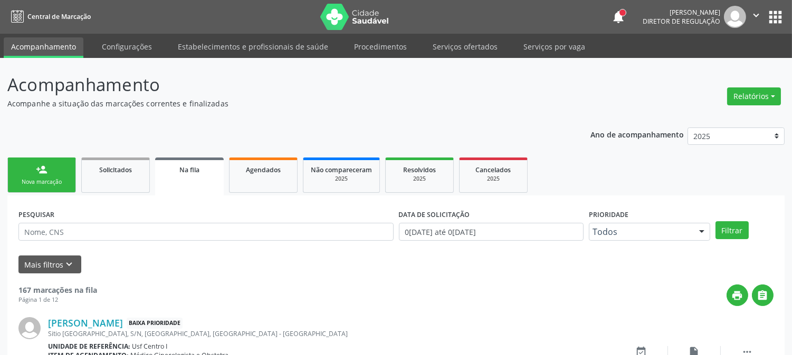
click at [45, 174] on div "person_add" at bounding box center [42, 170] width 12 height 12
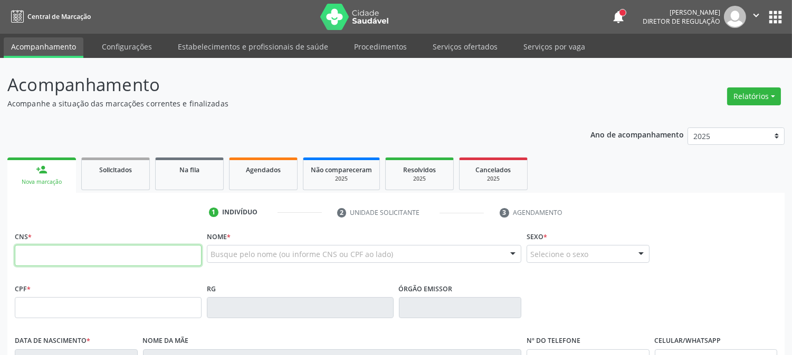
click at [45, 255] on input "text" at bounding box center [108, 255] width 187 height 21
type input "898 0064 0941 8142"
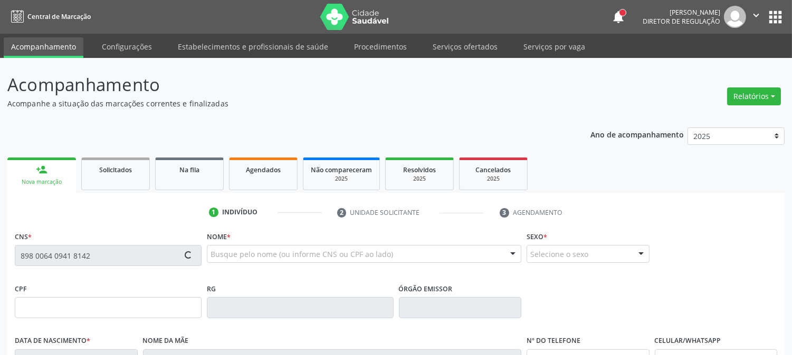
type input "006.606.834-74"
type input "17[DATE]"
type input "[PERSON_NAME]"
type input "[PHONE_NUMBER]"
type input "64"
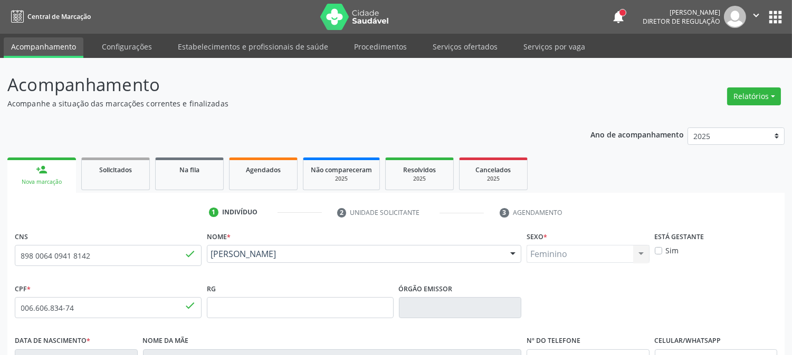
scroll to position [215, 0]
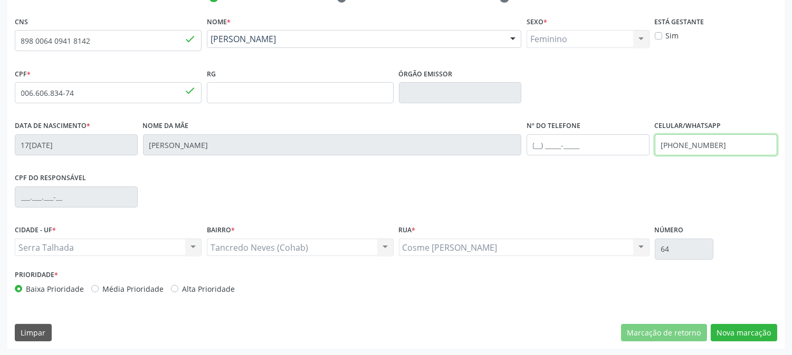
drag, startPoint x: 730, startPoint y: 142, endPoint x: 631, endPoint y: 152, distance: 100.1
click at [631, 152] on div "Data de nascimento * 1[DATE] Nome da mãe [PERSON_NAME] Nº do Telefone Celular/W…" at bounding box center [395, 144] width 767 height 52
click at [737, 218] on div "CPF do responsável" at bounding box center [395, 196] width 767 height 52
click at [726, 332] on button "Nova marcação" at bounding box center [743, 333] width 66 height 18
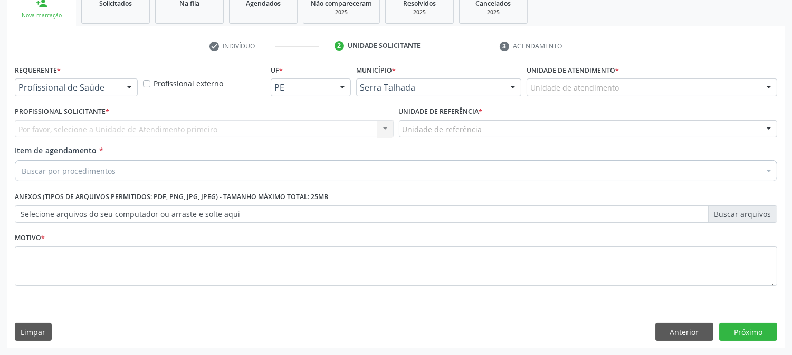
click at [118, 88] on div "Profissional de Saúde" at bounding box center [76, 88] width 123 height 18
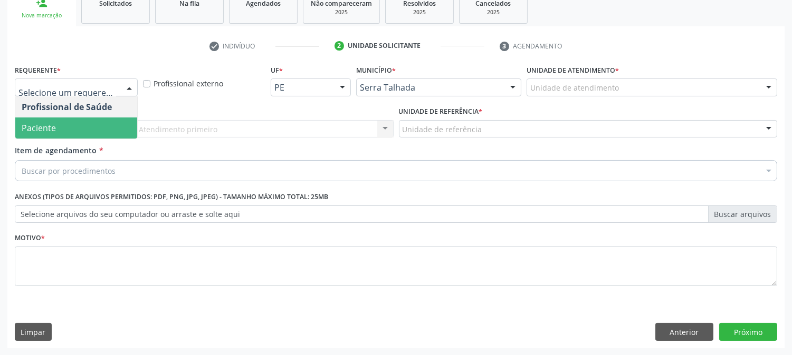
click at [119, 134] on span "Paciente" at bounding box center [76, 128] width 122 height 21
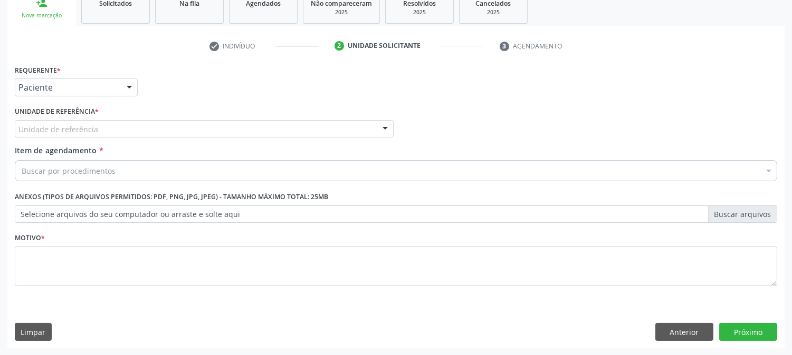
click at [123, 124] on div "Unidade de referência" at bounding box center [204, 129] width 379 height 18
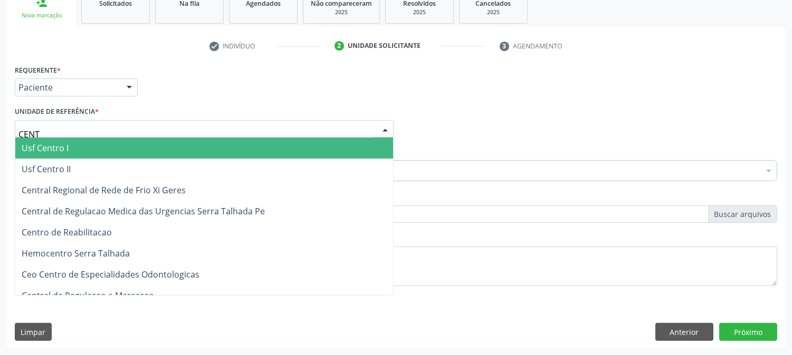
type input "CENTR"
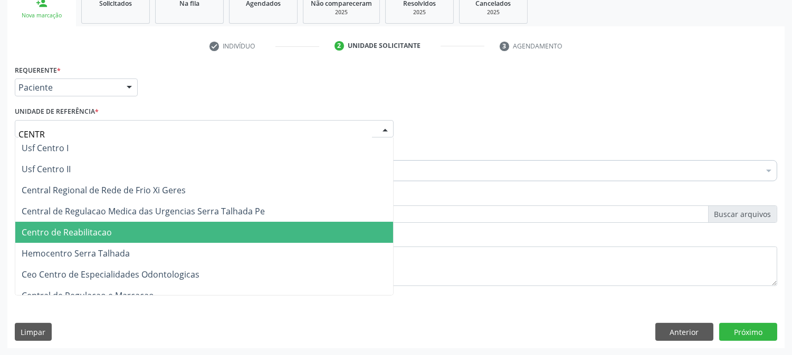
click at [112, 232] on span "Centro de Reabilitacao" at bounding box center [204, 232] width 378 height 21
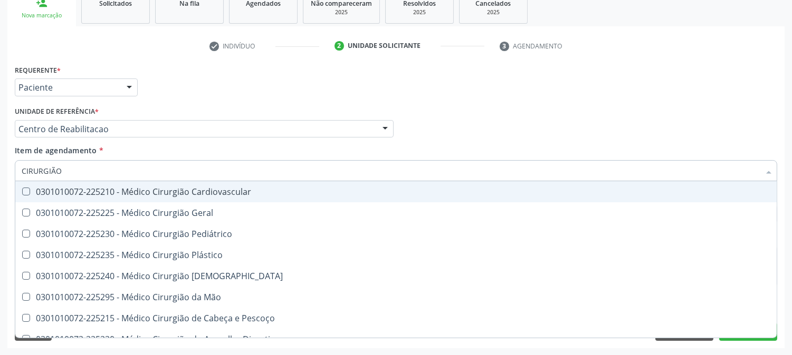
type input "CIRURGIÃO G"
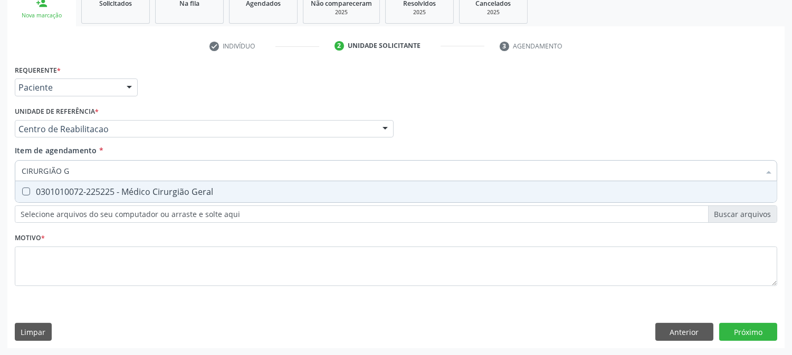
click at [69, 198] on span "0301010072-225225 - Médico Cirurgião Geral" at bounding box center [395, 191] width 761 height 21
checkbox Geral "true"
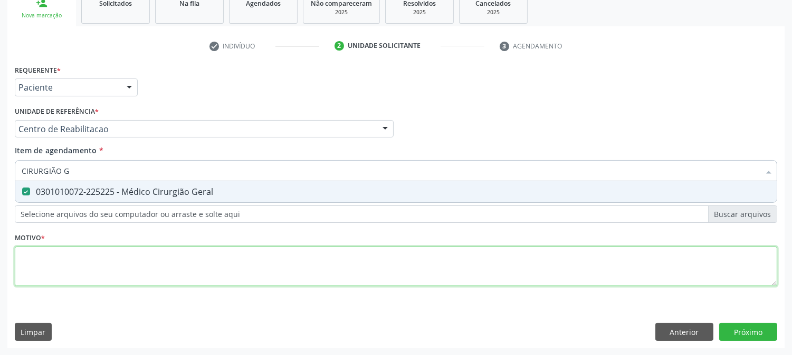
click at [125, 257] on div "Requerente * Paciente Profissional de Saúde Paciente Nenhum resultado encontrad…" at bounding box center [396, 181] width 762 height 239
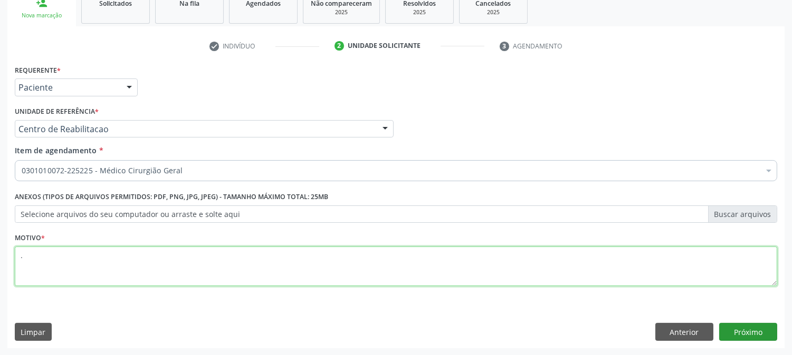
type textarea "."
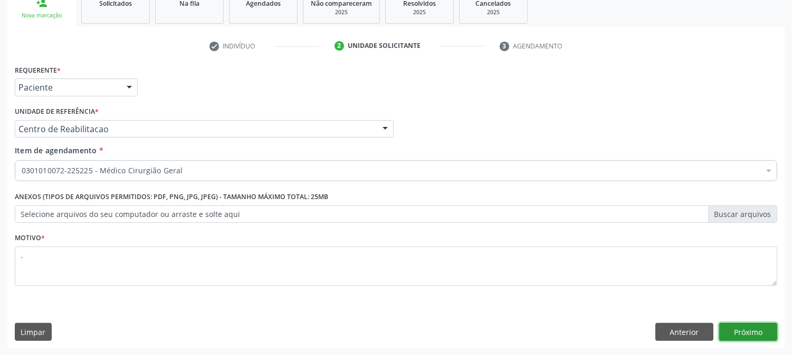
click at [755, 325] on button "Próximo" at bounding box center [748, 332] width 58 height 18
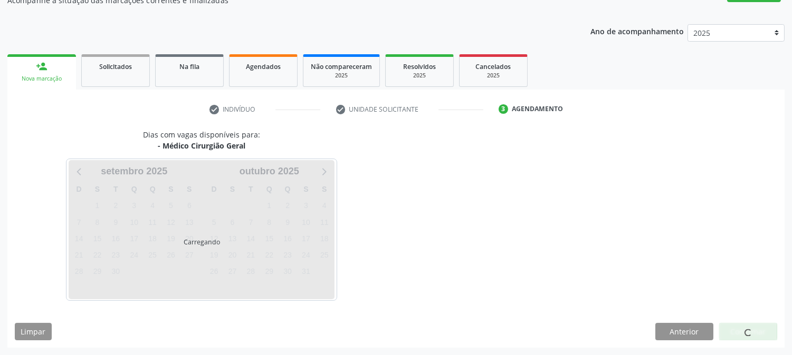
scroll to position [103, 0]
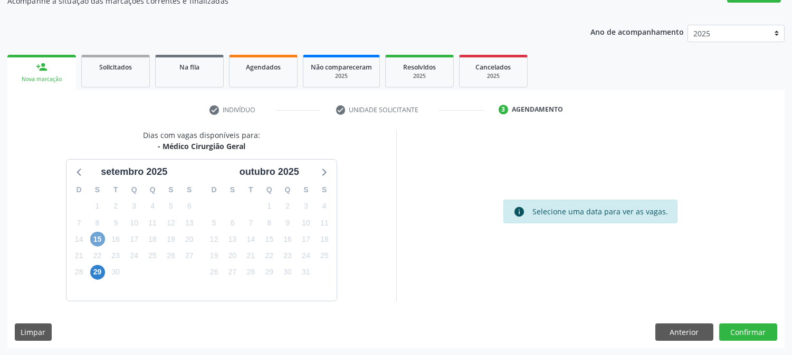
click at [101, 236] on span "15" at bounding box center [97, 239] width 15 height 15
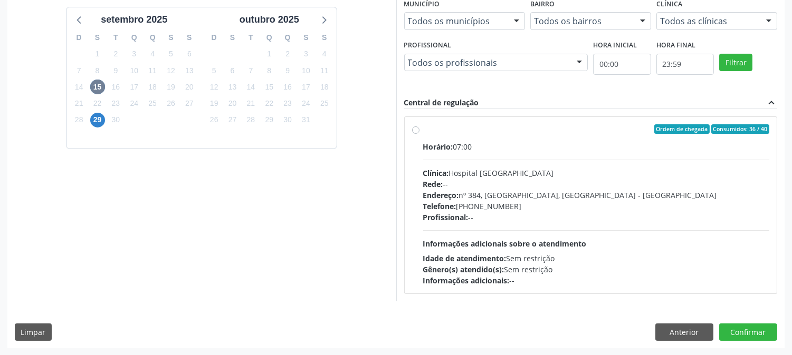
click at [524, 201] on div "Telefone: [PHONE_NUMBER]" at bounding box center [596, 206] width 347 height 11
click at [419, 134] on input "Ordem de chegada Consumidos: 36 / 40 Horário: 07:00 Clínica: Hospital [GEOGRAPH…" at bounding box center [415, 128] width 7 height 9
radio input "true"
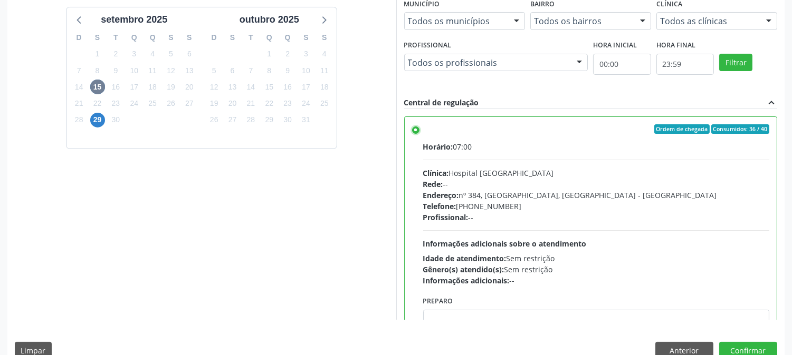
scroll to position [274, 0]
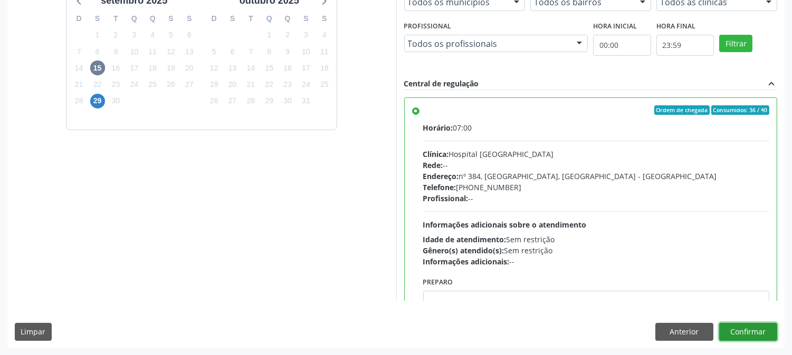
click at [747, 330] on button "Confirmar" at bounding box center [748, 332] width 58 height 18
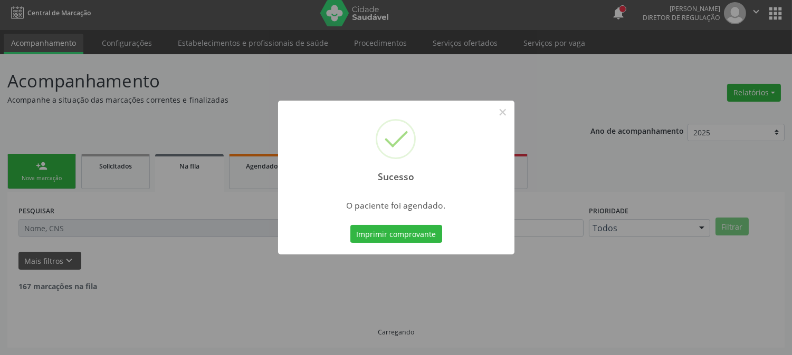
scroll to position [0, 0]
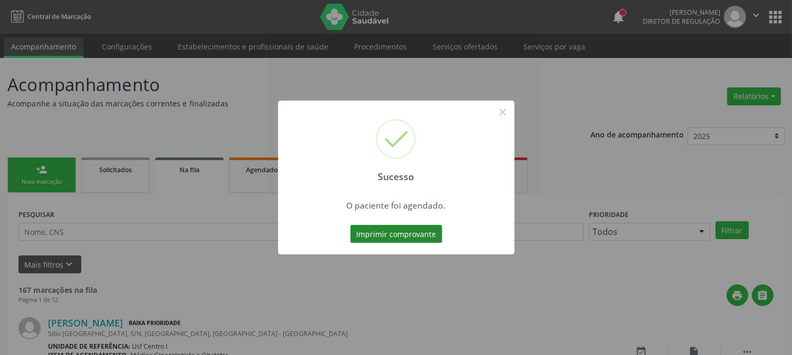
click at [413, 239] on button "Imprimir comprovante" at bounding box center [396, 234] width 92 height 18
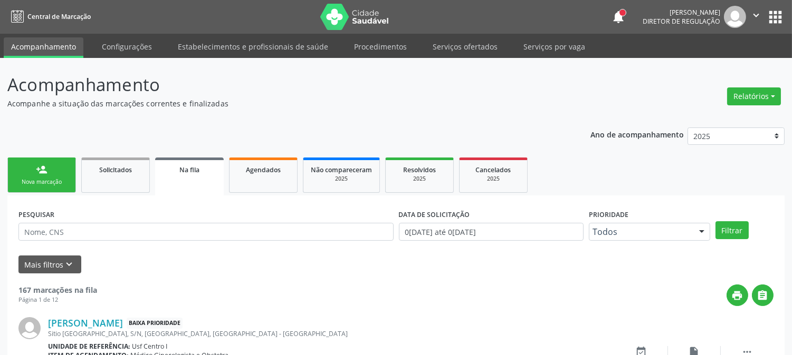
click at [56, 177] on link "person_add Nova marcação" at bounding box center [41, 175] width 69 height 35
